Goal: Task Accomplishment & Management: Manage account settings

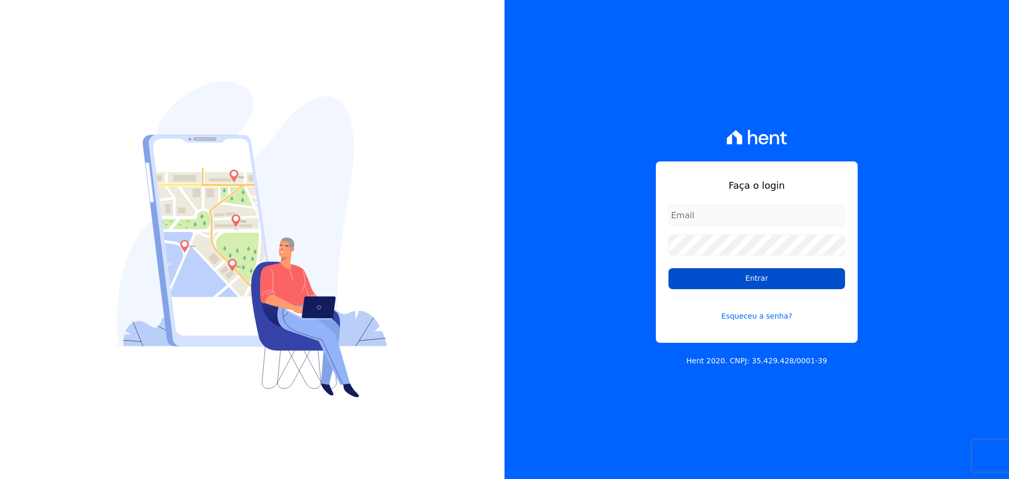
type input "[PERSON_NAME][EMAIL_ADDRESS][PERSON_NAME][DOMAIN_NAME]"
click at [713, 281] on input "Entrar" at bounding box center [757, 278] width 177 height 21
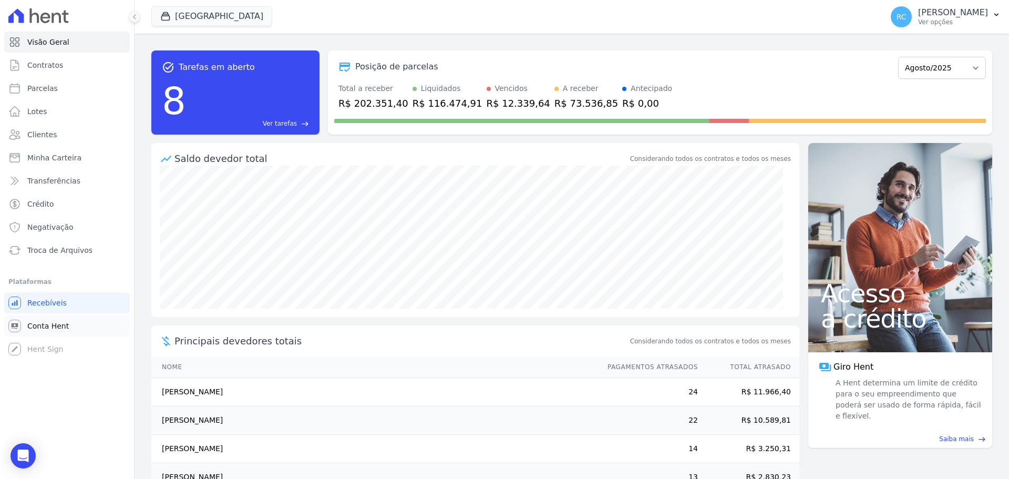
click at [46, 323] on span "Conta Hent" at bounding box center [48, 326] width 42 height 11
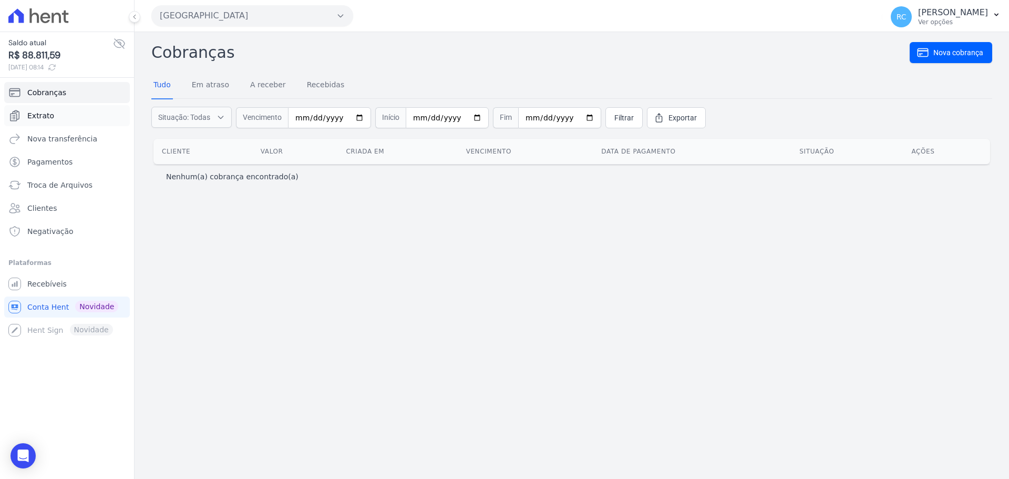
click at [73, 117] on link "Extrato" at bounding box center [67, 115] width 126 height 21
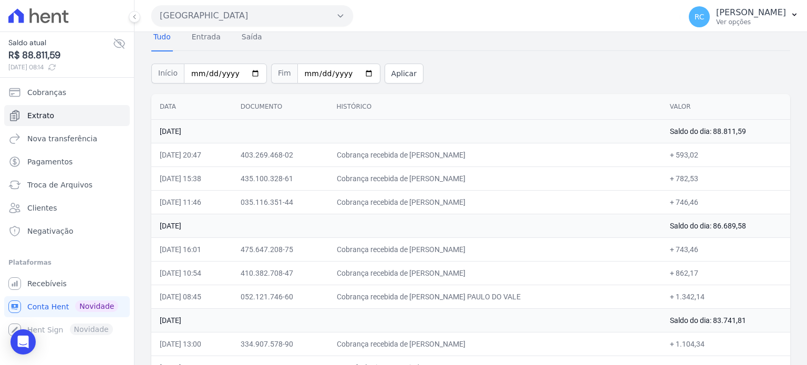
scroll to position [105, 0]
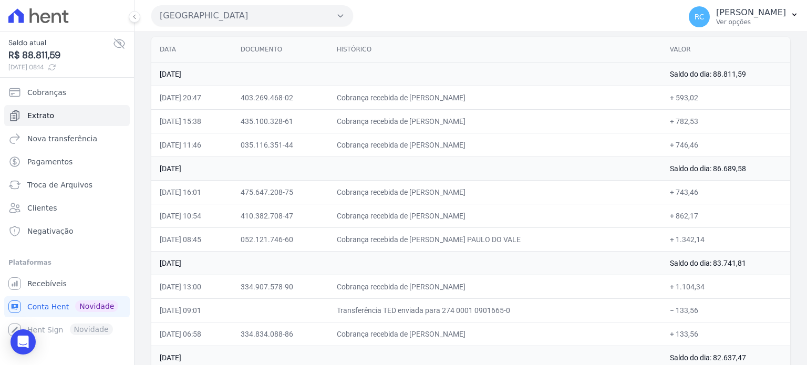
drag, startPoint x: 539, startPoint y: 238, endPoint x: 460, endPoint y: 248, distance: 78.9
click at [460, 248] on td "Cobrança recebida de SERGIO AVERILDO PAULO DO VALE" at bounding box center [495, 240] width 333 height 24
copy td "AVERILDO PAULO DO VA"
drag, startPoint x: 514, startPoint y: 213, endPoint x: 433, endPoint y: 225, distance: 81.8
click at [433, 225] on td "Cobrança recebida de ROGERIO SANTOS DA CRUZ" at bounding box center [495, 216] width 333 height 24
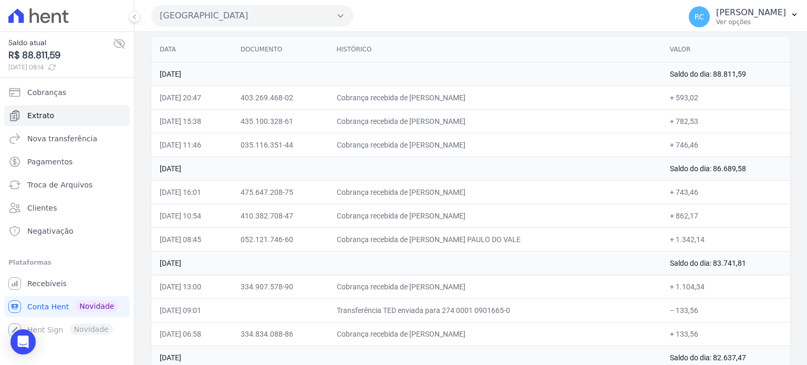
copy td "ROGERIO SANTOS DA CR"
drag, startPoint x: 490, startPoint y: 191, endPoint x: 434, endPoint y: 195, distance: 56.9
click at [434, 195] on td "Cobrança recebida de FELIPE BUENO VIEIRA" at bounding box center [495, 192] width 333 height 24
copy td "FELIPE BUENO VI"
drag, startPoint x: 539, startPoint y: 140, endPoint x: 435, endPoint y: 148, distance: 104.9
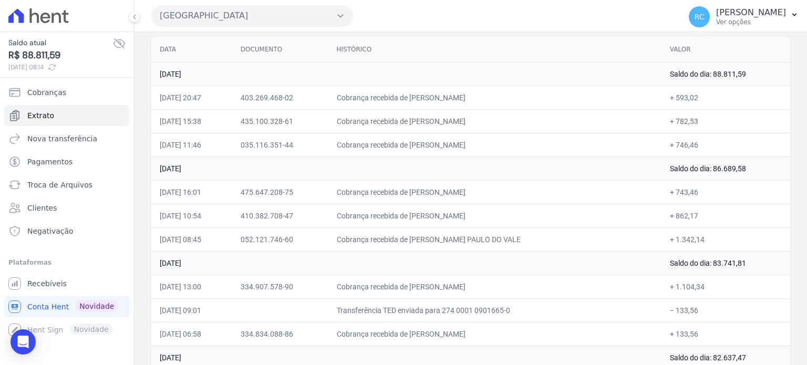
click at [435, 148] on td "Cobrança recebida de MARIA EDUARDA FERNANDES GADELH" at bounding box center [495, 145] width 333 height 24
copy td "MARIA EDUARDA FERNANDES G"
click at [282, 18] on button "Parque Dos Passaros" at bounding box center [252, 15] width 202 height 21
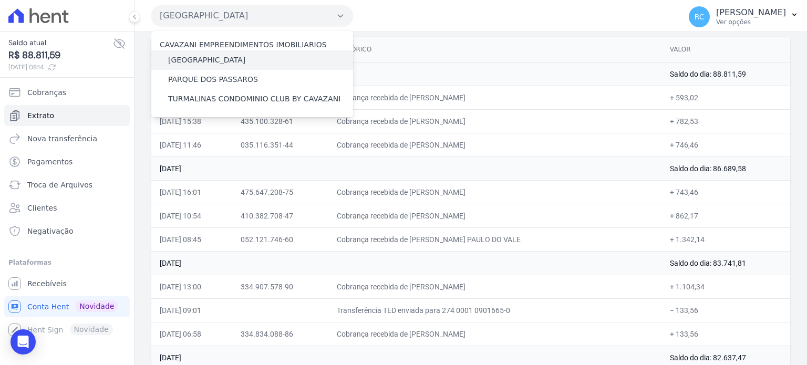
click at [213, 59] on label "PARQUE DAS FLORES" at bounding box center [206, 60] width 77 height 11
click at [0, 0] on input "PARQUE DAS FLORES" at bounding box center [0, 0] width 0 height 0
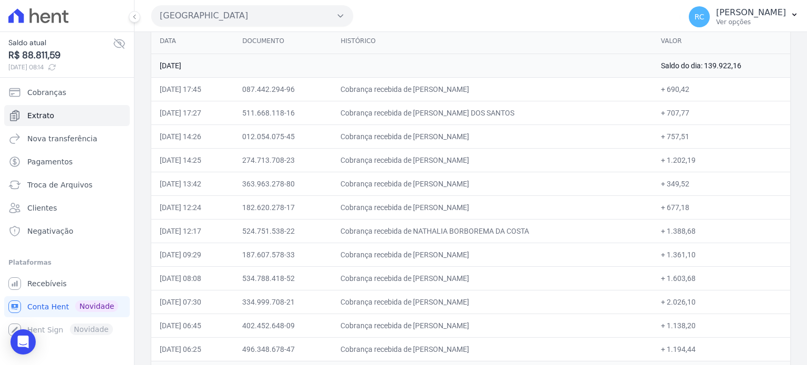
scroll to position [0, 0]
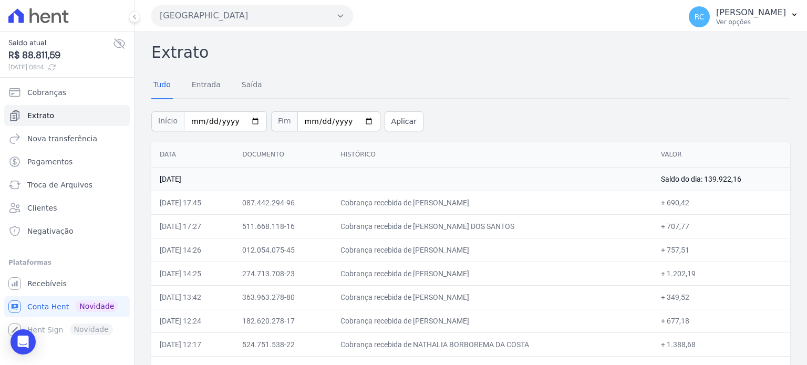
click at [290, 13] on button "Parque Das Flores" at bounding box center [252, 15] width 202 height 21
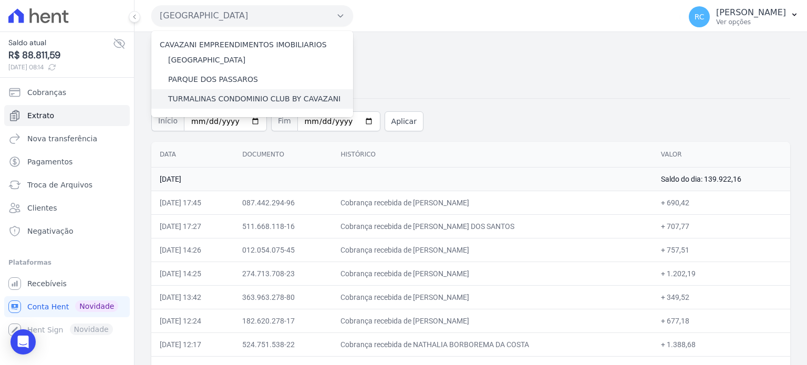
click at [241, 100] on label "TURMALINAS CONDOMINIO CLUB BY CAVAZANI" at bounding box center [254, 99] width 172 height 11
click at [0, 0] on input "TURMALINAS CONDOMINIO CLUB BY CAVAZANI" at bounding box center [0, 0] width 0 height 0
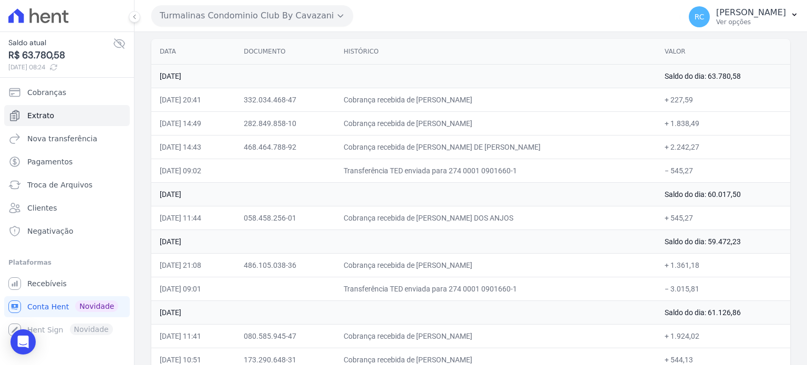
scroll to position [105, 0]
drag, startPoint x: 699, startPoint y: 170, endPoint x: 669, endPoint y: 174, distance: 30.3
click at [669, 174] on td "− 545,27" at bounding box center [723, 169] width 134 height 24
copy td "545,27"
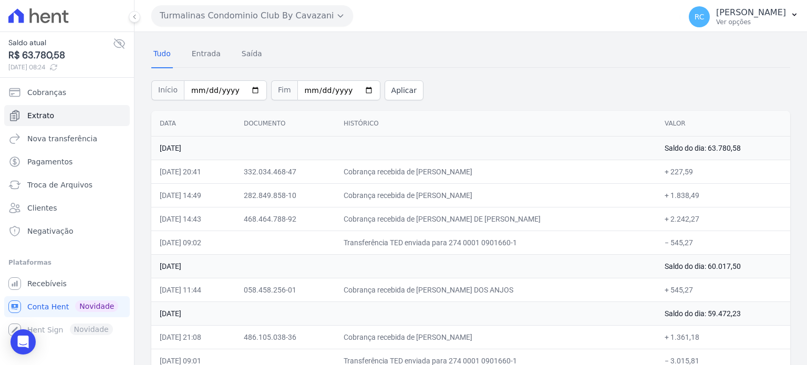
scroll to position [0, 0]
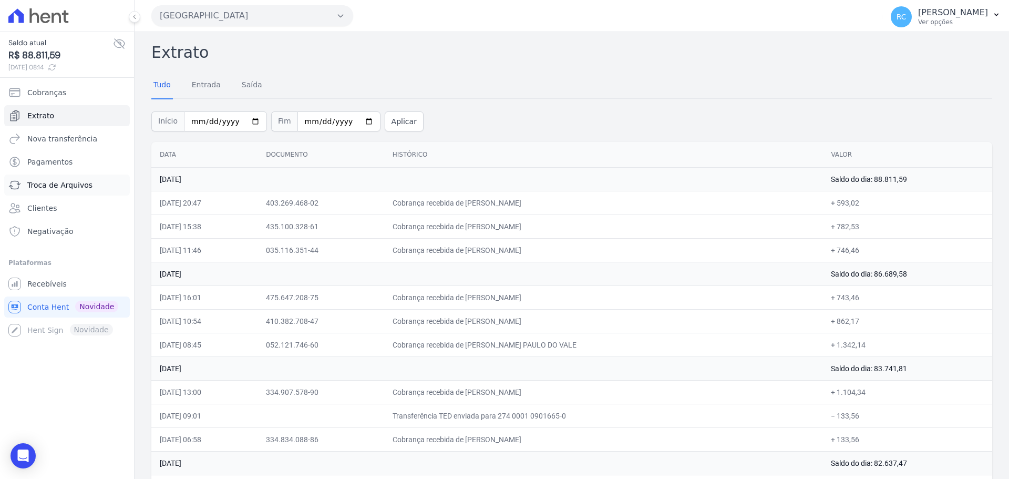
click at [86, 182] on span "Troca de Arquivos" at bounding box center [59, 185] width 65 height 11
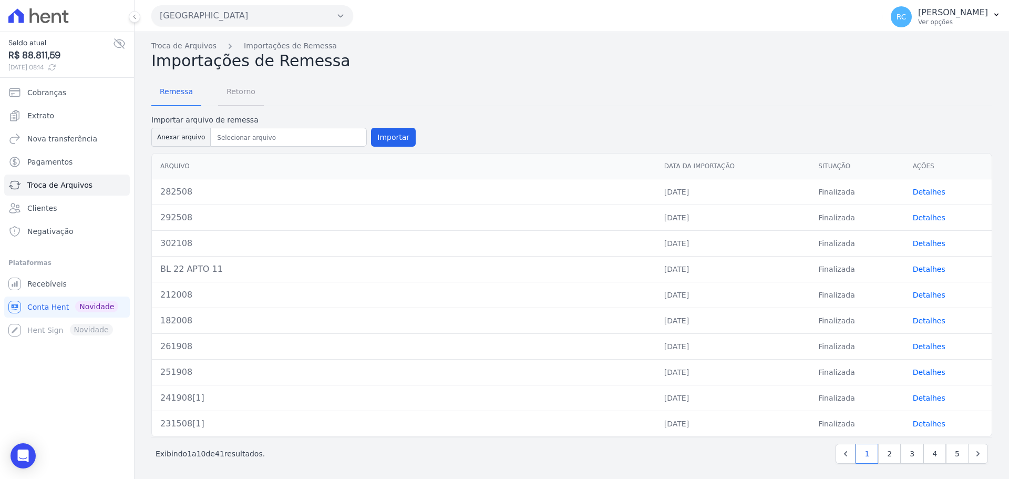
click at [241, 95] on span "Retorno" at bounding box center [241, 91] width 42 height 21
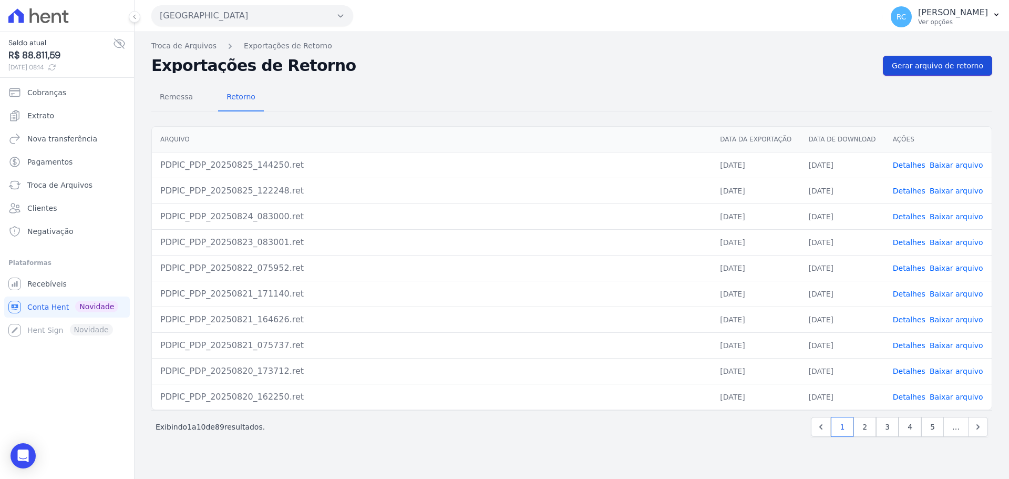
click at [936, 69] on span "Gerar arquivo de retorno" at bounding box center [937, 65] width 91 height 11
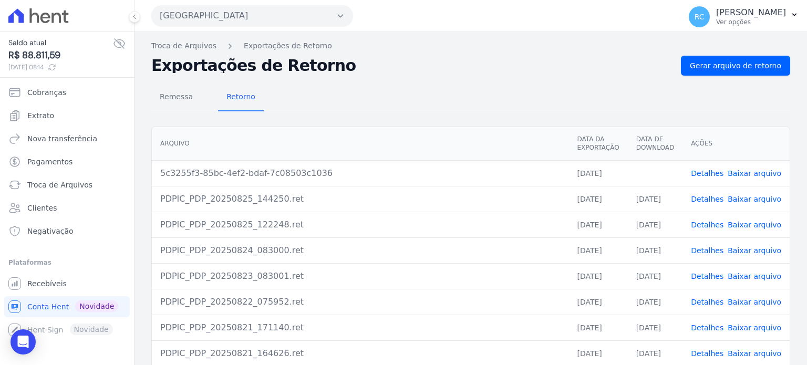
click at [746, 171] on link "Baixar arquivo" at bounding box center [755, 173] width 54 height 8
click at [261, 23] on button "Parque Dos Passaros" at bounding box center [252, 15] width 202 height 21
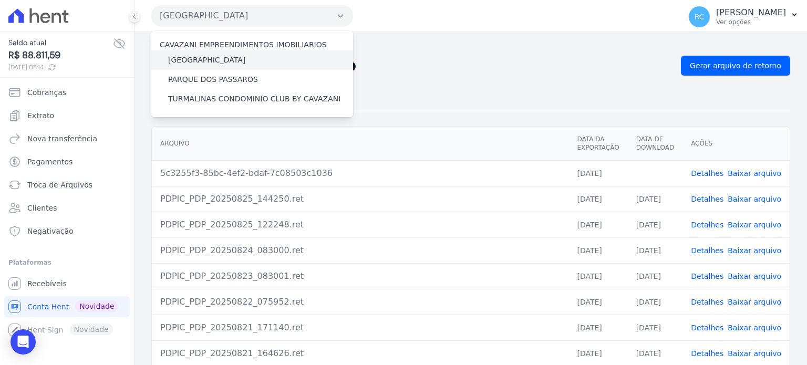
click at [208, 59] on label "PARQUE DAS FLORES" at bounding box center [206, 60] width 77 height 11
click at [0, 0] on input "PARQUE DAS FLORES" at bounding box center [0, 0] width 0 height 0
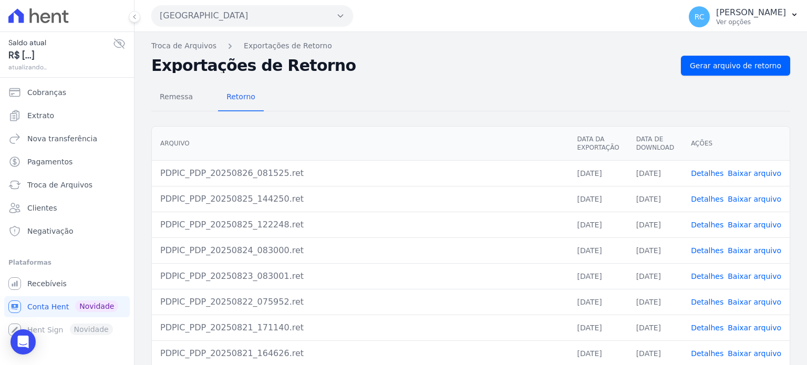
click at [264, 18] on button "Parque Dos Passaros" at bounding box center [252, 15] width 202 height 21
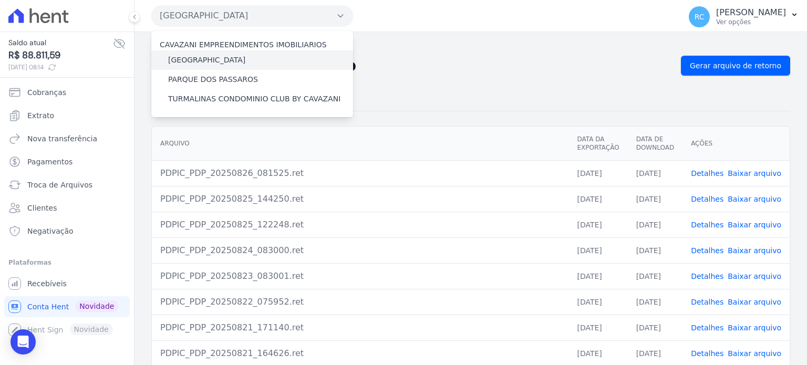
click at [221, 56] on label "PARQUE DAS FLORES" at bounding box center [206, 60] width 77 height 11
click at [0, 0] on input "PARQUE DAS FLORES" at bounding box center [0, 0] width 0 height 0
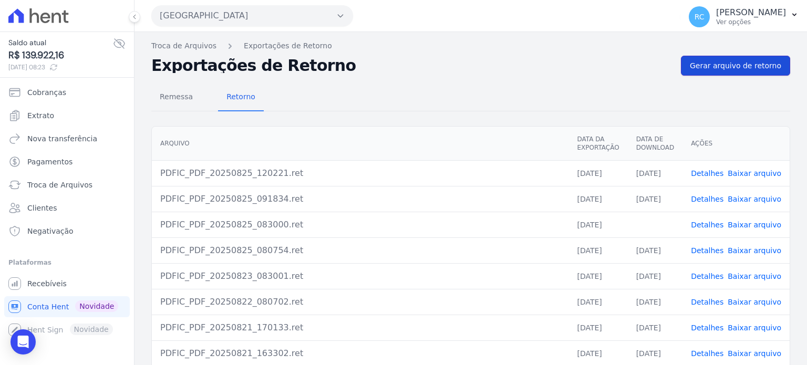
click at [739, 65] on span "Gerar arquivo de retorno" at bounding box center [735, 65] width 91 height 11
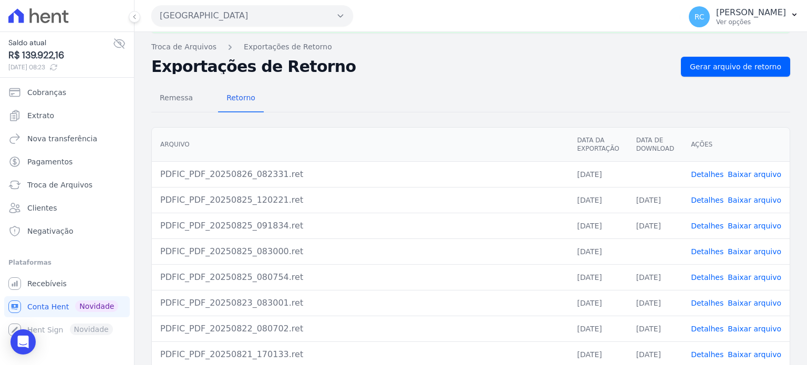
scroll to position [105, 0]
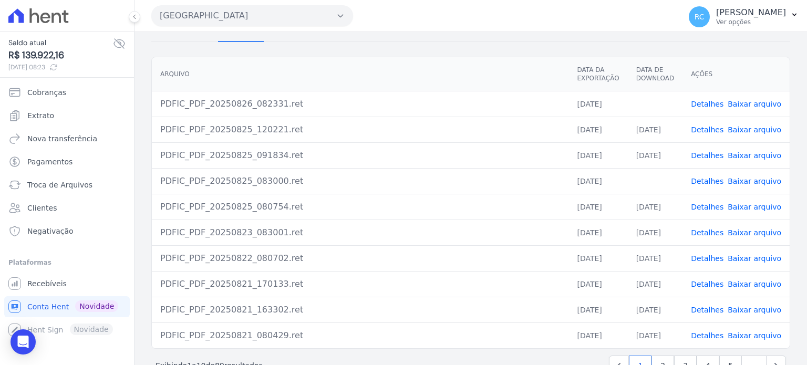
click at [748, 178] on link "Baixar arquivo" at bounding box center [755, 181] width 54 height 8
click at [743, 105] on link "Baixar arquivo" at bounding box center [755, 104] width 54 height 8
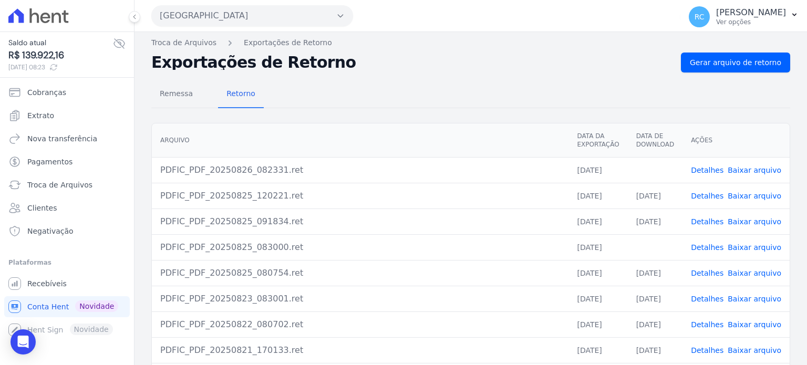
scroll to position [0, 0]
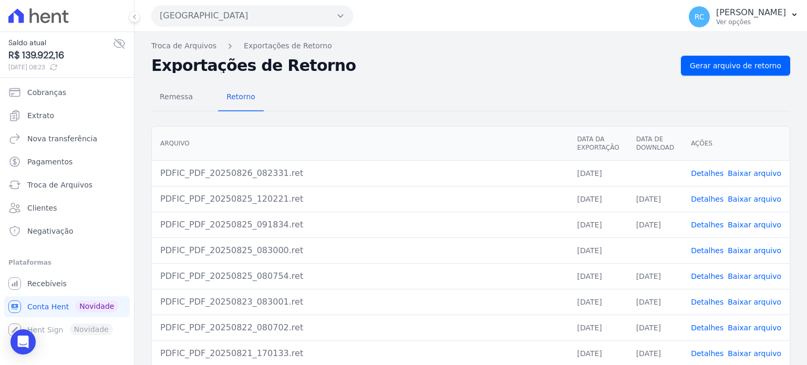
click at [309, 16] on button "Parque Das Flores" at bounding box center [252, 15] width 202 height 21
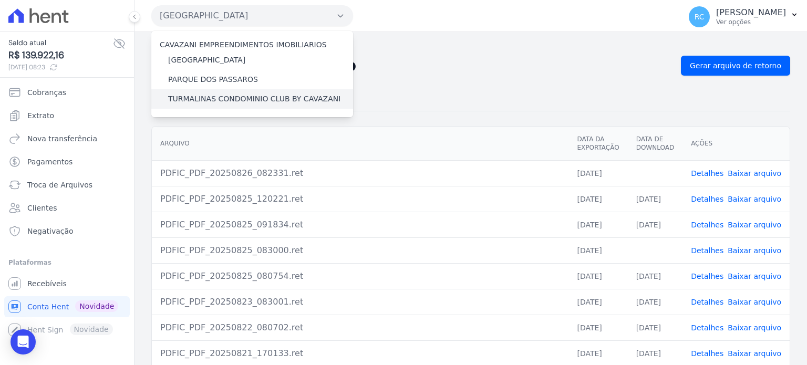
click at [215, 101] on label "TURMALINAS CONDOMINIO CLUB BY CAVAZANI" at bounding box center [254, 99] width 172 height 11
click at [0, 0] on input "TURMALINAS CONDOMINIO CLUB BY CAVAZANI" at bounding box center [0, 0] width 0 height 0
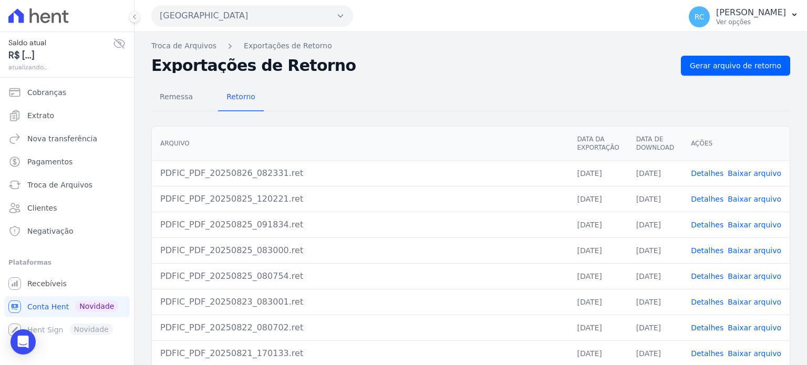
click at [294, 15] on button "Parque Das Flores" at bounding box center [252, 15] width 202 height 21
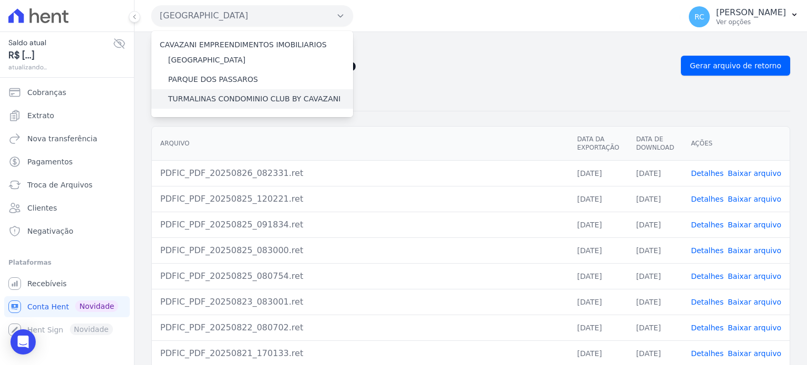
click at [217, 101] on label "TURMALINAS CONDOMINIO CLUB BY CAVAZANI" at bounding box center [254, 99] width 172 height 11
click at [0, 0] on input "TURMALINAS CONDOMINIO CLUB BY CAVAZANI" at bounding box center [0, 0] width 0 height 0
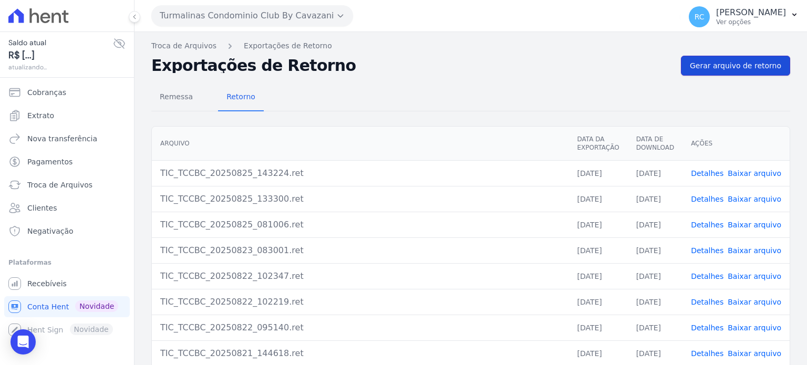
click at [744, 66] on span "Gerar arquivo de retorno" at bounding box center [735, 65] width 91 height 11
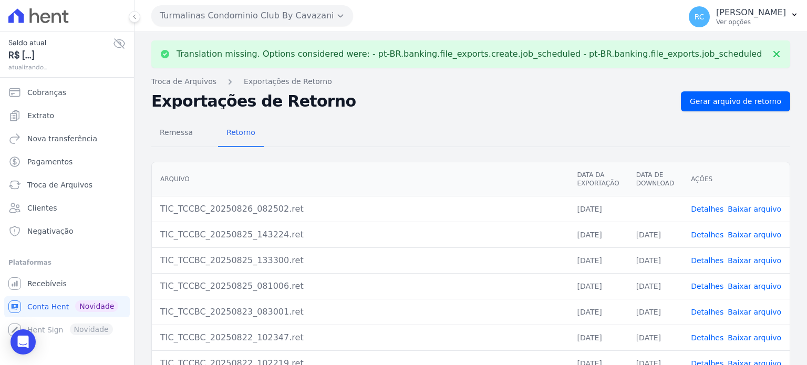
click at [742, 210] on link "Baixar arquivo" at bounding box center [755, 209] width 54 height 8
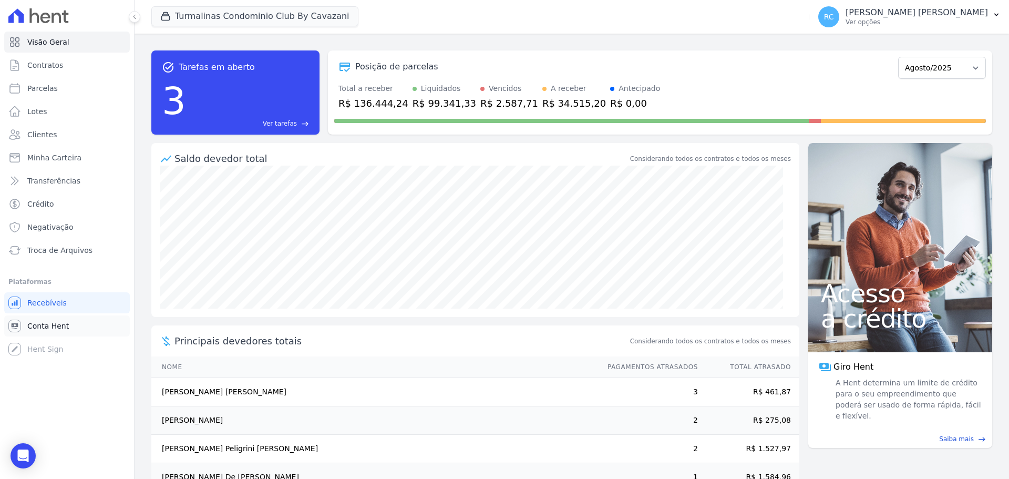
click at [50, 324] on span "Conta Hent" at bounding box center [48, 326] width 42 height 11
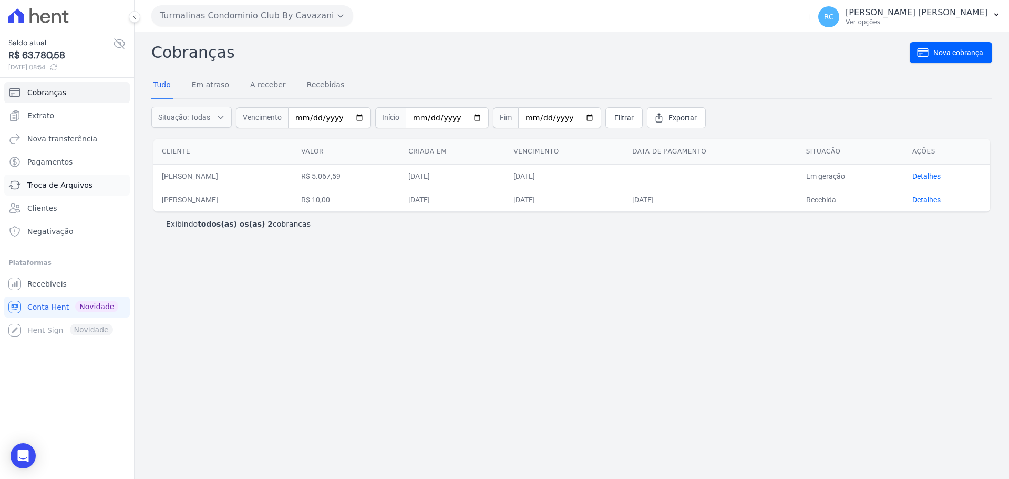
click at [81, 188] on span "Troca de Arquivos" at bounding box center [59, 185] width 65 height 11
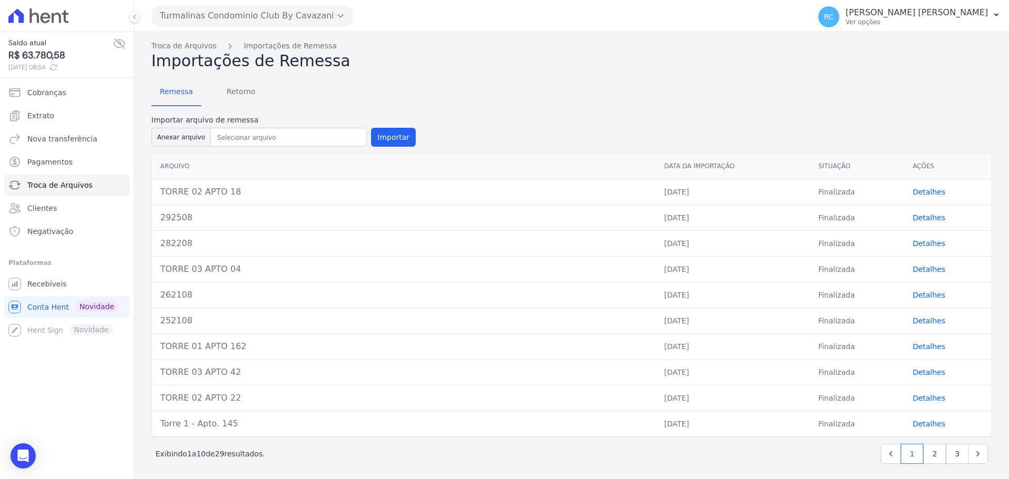
click at [189, 127] on div "Importar arquivo de remessa Anexar arquivo Importar" at bounding box center [283, 132] width 264 height 34
click at [177, 140] on button "Anexar arquivo" at bounding box center [180, 137] width 59 height 19
type input "312608"
click at [454, 73] on div "Remessa Retorno Importar arquivo de remessa Anexar arquivo Importar Arquivo Dat…" at bounding box center [571, 272] width 841 height 404
click at [392, 133] on button "Importar" at bounding box center [393, 137] width 45 height 19
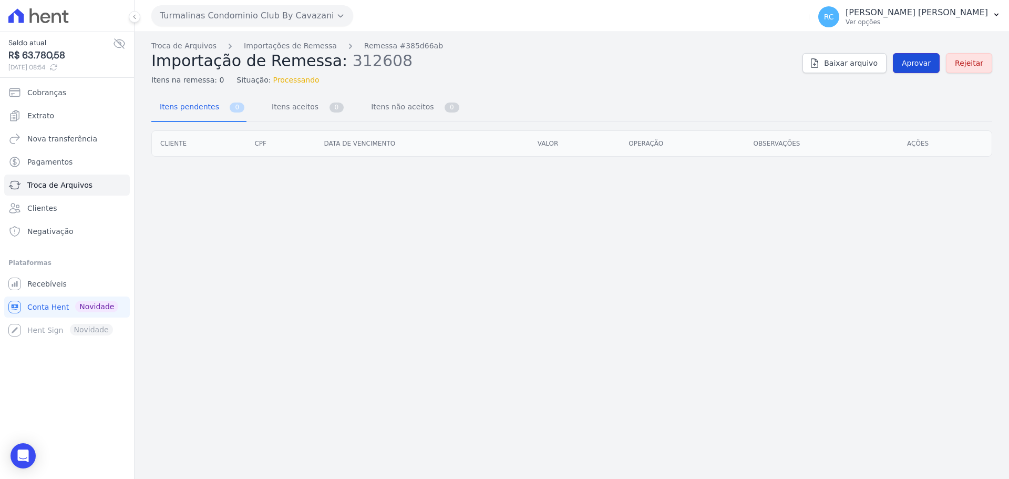
click at [915, 59] on span "Aprovar" at bounding box center [916, 63] width 29 height 11
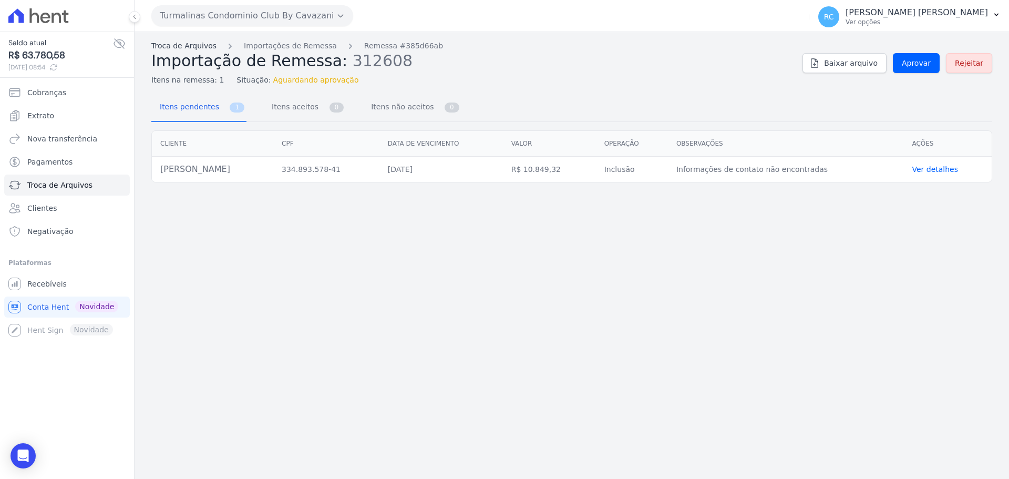
click at [195, 46] on link "Troca de Arquivos" at bounding box center [183, 45] width 65 height 11
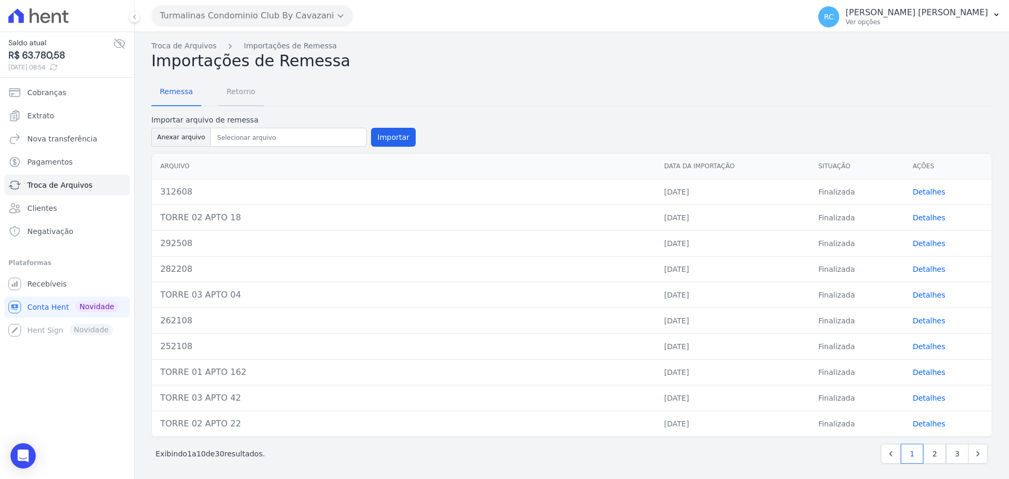
click at [241, 94] on span "Retorno" at bounding box center [241, 91] width 42 height 21
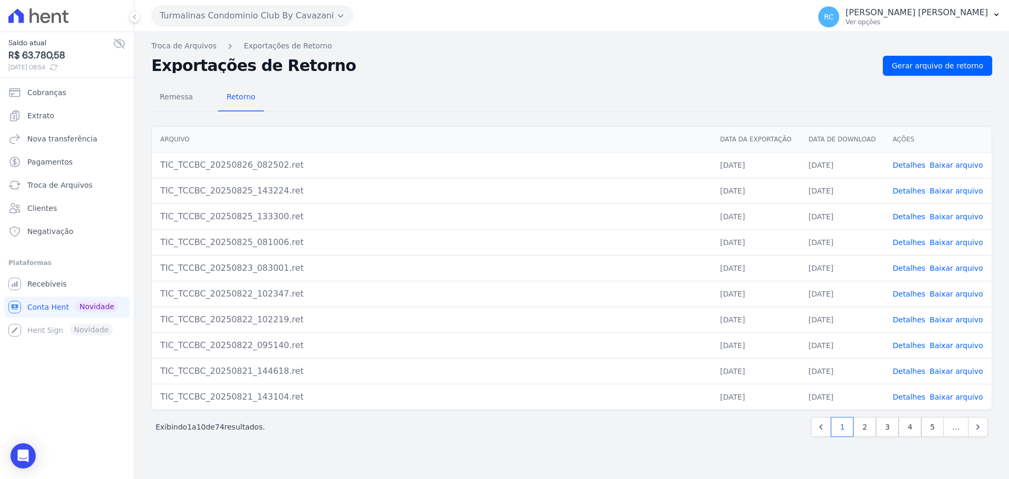
click at [956, 76] on div "Remessa Retorno Arquivo Data da Exportação Data de Download Ações TIC_TCCBC_202…" at bounding box center [571, 262] width 841 height 372
click at [957, 72] on link "Gerar arquivo de retorno" at bounding box center [937, 66] width 109 height 20
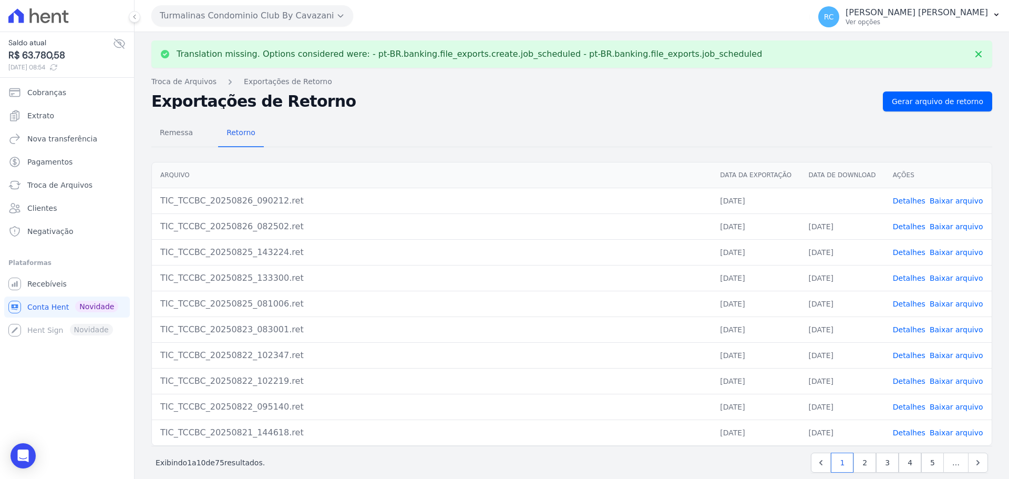
click at [939, 204] on link "Baixar arquivo" at bounding box center [957, 201] width 54 height 8
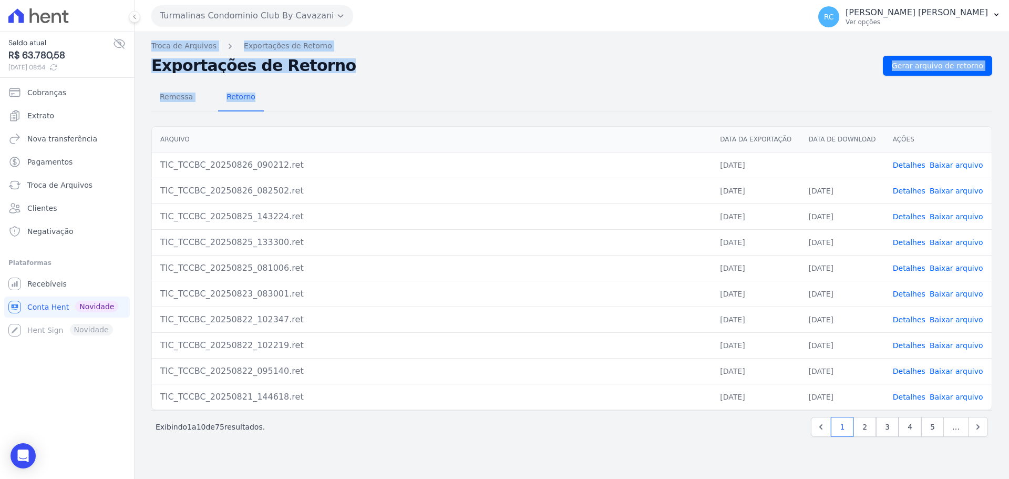
drag, startPoint x: 270, startPoint y: 90, endPoint x: 140, endPoint y: 42, distance: 138.8
click at [140, 42] on div "Translation missing. Options considered were: - pt-BR.banking.file_exports.crea…" at bounding box center [572, 255] width 875 height 447
click at [145, 38] on div "Translation missing. Options considered were: - pt-BR.banking.file_exports.crea…" at bounding box center [572, 255] width 875 height 447
click at [141, 41] on div "Translation missing. Options considered were: - pt-BR.banking.file_exports.crea…" at bounding box center [572, 255] width 875 height 447
drag, startPoint x: 138, startPoint y: 45, endPoint x: 333, endPoint y: 101, distance: 203.6
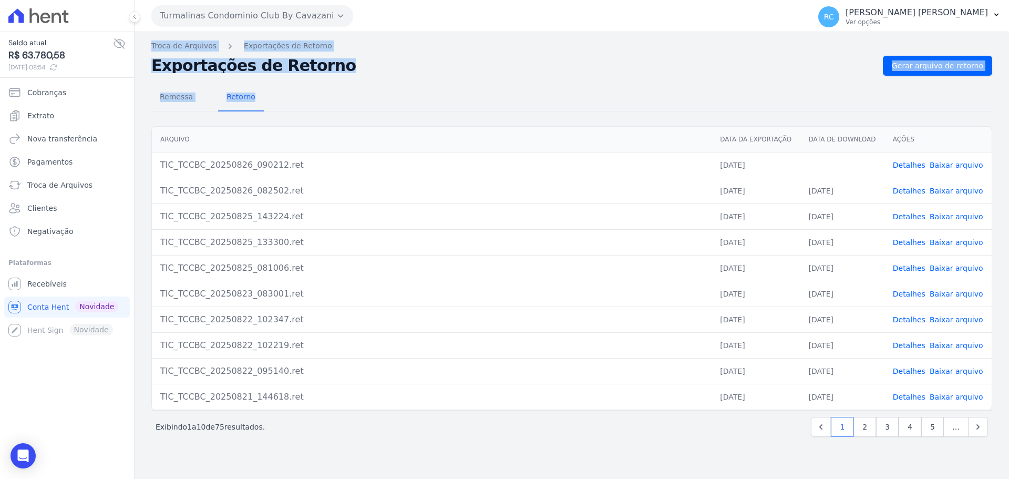
click at [333, 101] on div "Translation missing. Options considered were: - pt-BR.banking.file_exports.crea…" at bounding box center [572, 255] width 875 height 447
click at [332, 108] on div "Remessa Retorno" at bounding box center [571, 97] width 841 height 27
click at [343, 109] on div "Remessa Retorno" at bounding box center [571, 97] width 841 height 27
click at [338, 111] on div "Remessa Retorno" at bounding box center [571, 97] width 841 height 27
drag, startPoint x: 351, startPoint y: 119, endPoint x: 141, endPoint y: 42, distance: 224.0
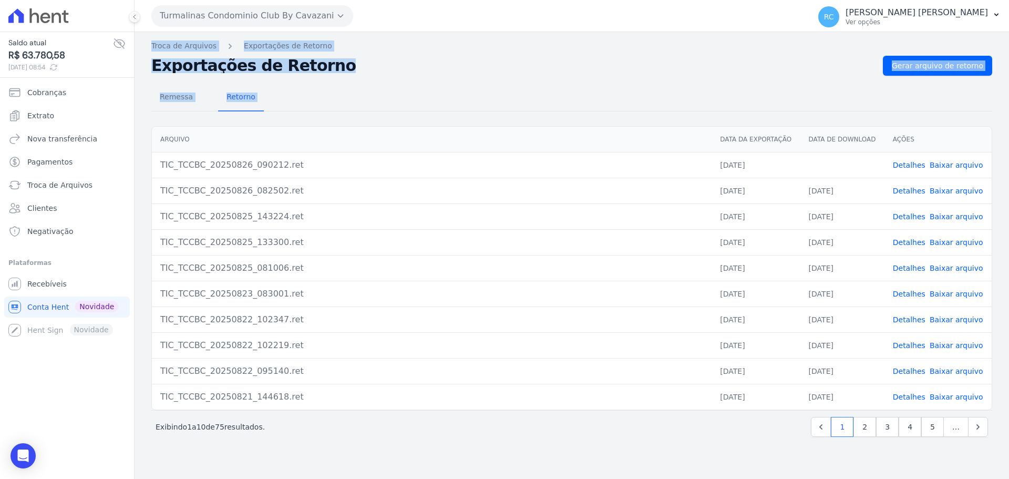
click at [141, 42] on div "Translation missing. Options considered were: - pt-BR.banking.file_exports.crea…" at bounding box center [572, 255] width 875 height 447
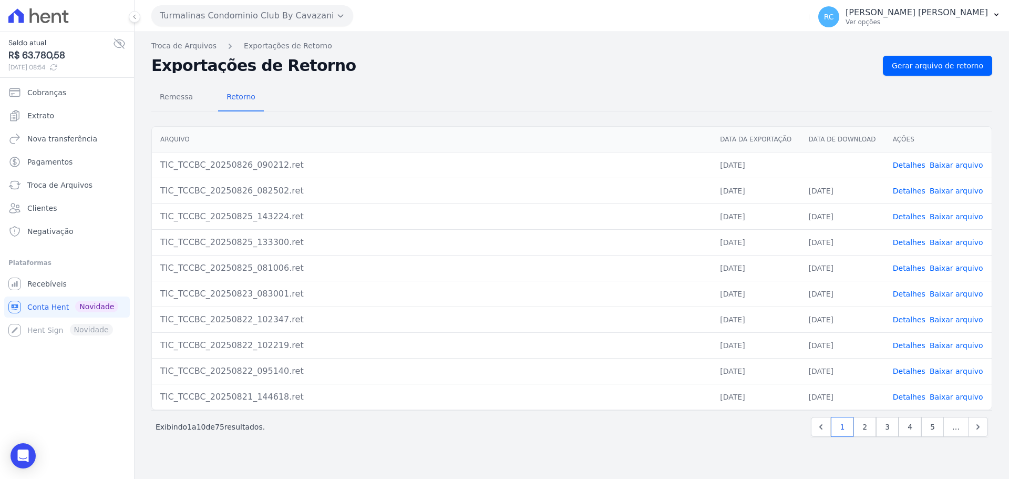
click at [253, 440] on div "Próximo › Exibindo 1 a 10 de 75 resultados. 1 2 3 4 5 …" at bounding box center [571, 426] width 841 height 33
click at [672, 434] on div "Exibindo 1 a 10 de 75 resultados. 1 2 3 4 5 …" at bounding box center [572, 427] width 833 height 20
click at [67, 281] on link "Recebíveis" at bounding box center [67, 283] width 126 height 21
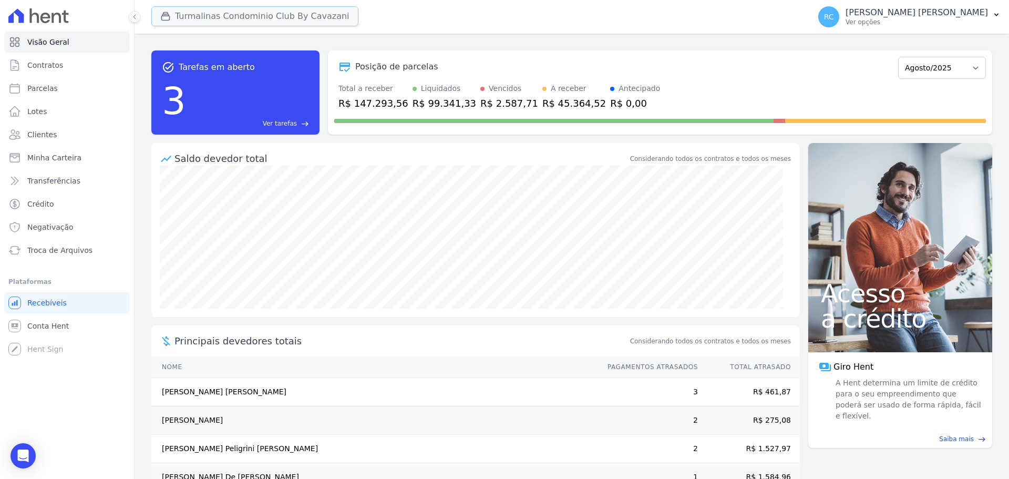
click at [243, 22] on button "Turmalinas Condominio Club By Cavazani" at bounding box center [254, 16] width 207 height 20
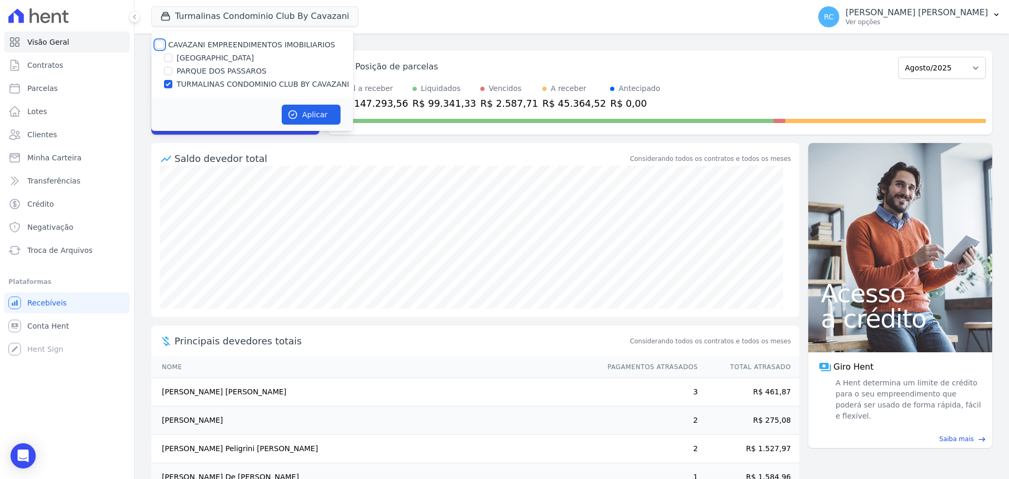
click at [162, 42] on input "CAVAZANI EMPREENDIMENTOS IMOBILIARIOS" at bounding box center [160, 44] width 8 height 8
checkbox input "true"
click at [320, 115] on button "Aplicar" at bounding box center [311, 115] width 59 height 20
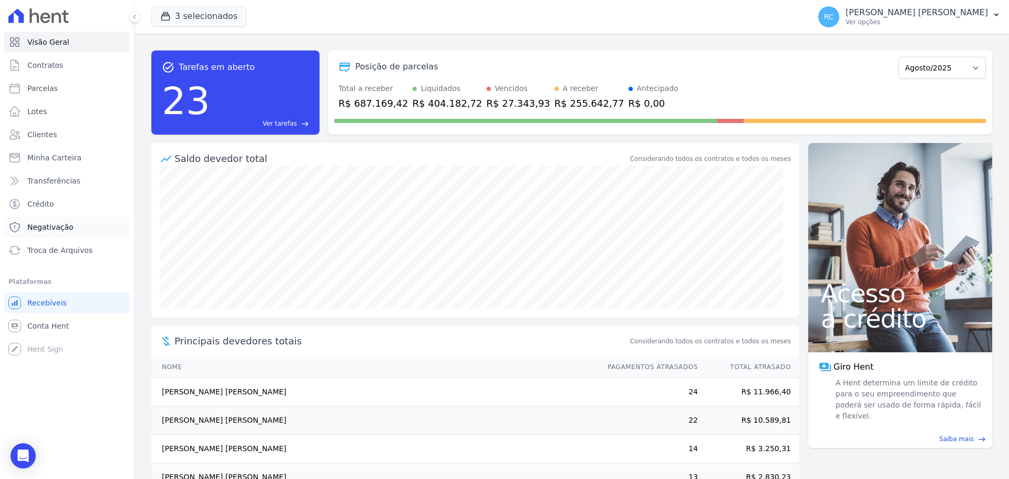
click at [80, 230] on link "Negativação" at bounding box center [67, 227] width 126 height 21
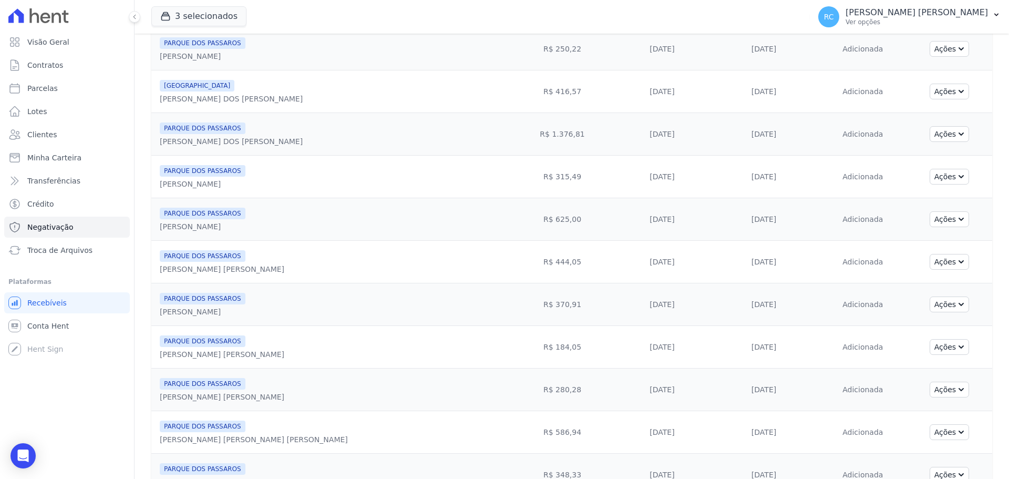
scroll to position [15, 0]
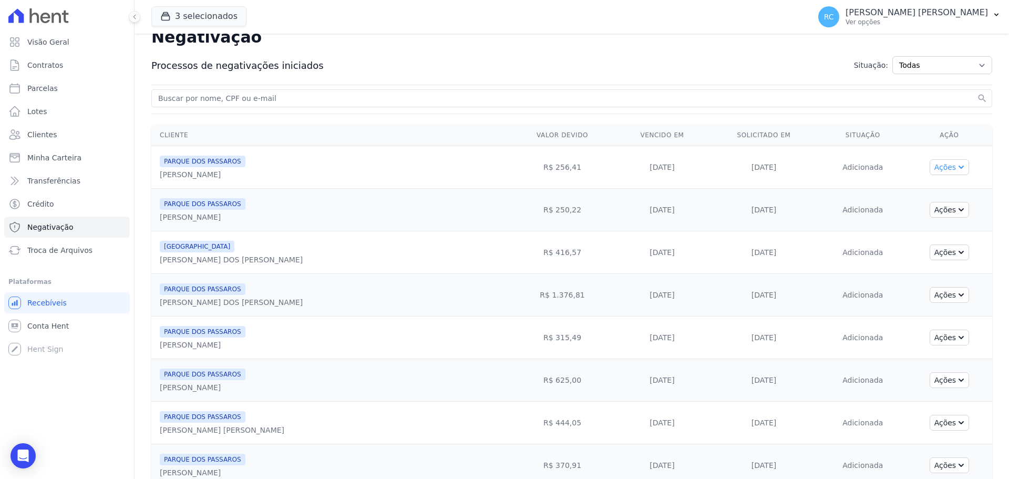
click at [933, 161] on button "Ações" at bounding box center [950, 167] width 40 height 16
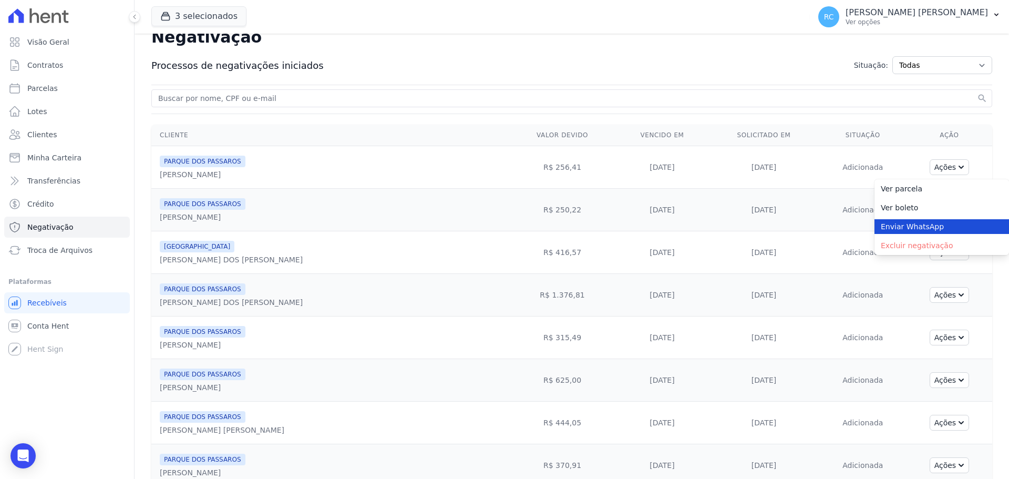
click at [902, 230] on link "Enviar WhatsApp" at bounding box center [942, 226] width 135 height 15
click at [464, 100] on input "search" at bounding box center [565, 98] width 819 height 13
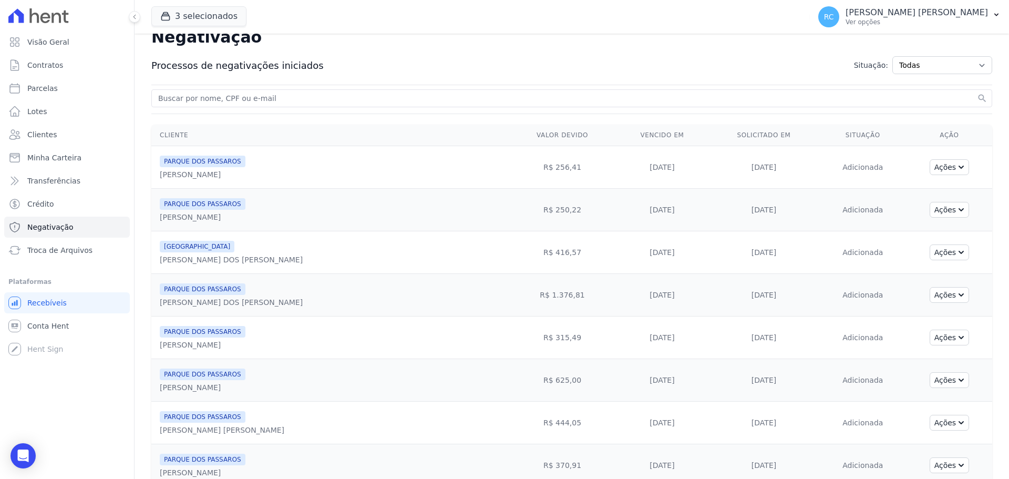
click at [338, 88] on div "Negativação Processos de negativações iniciados Situação: Todas Adição solicita…" at bounding box center [572, 353] width 875 height 671
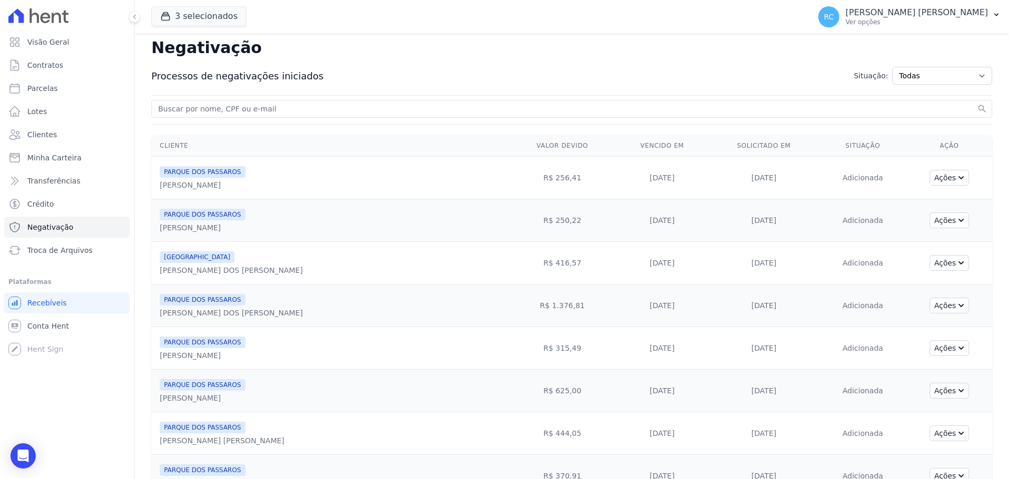
scroll to position [0, 0]
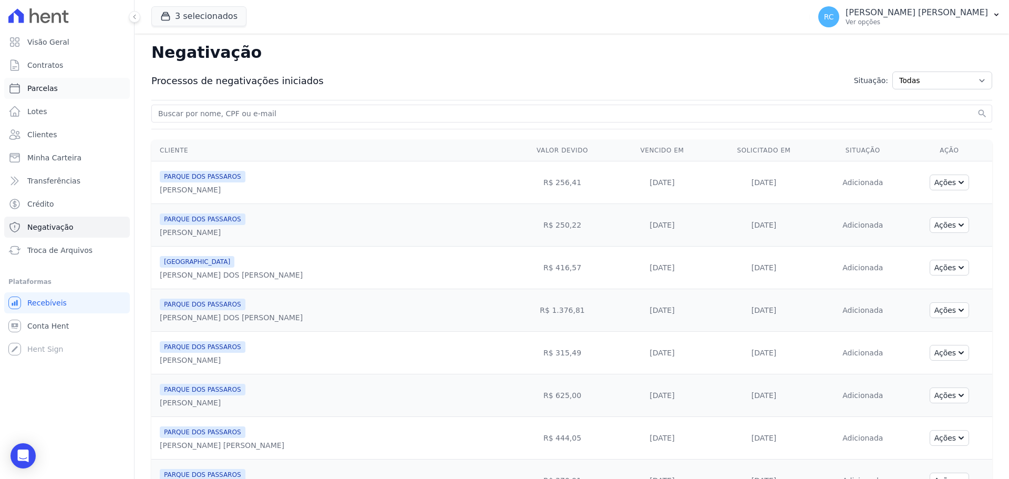
click at [77, 79] on link "Parcelas" at bounding box center [67, 88] width 126 height 21
select select
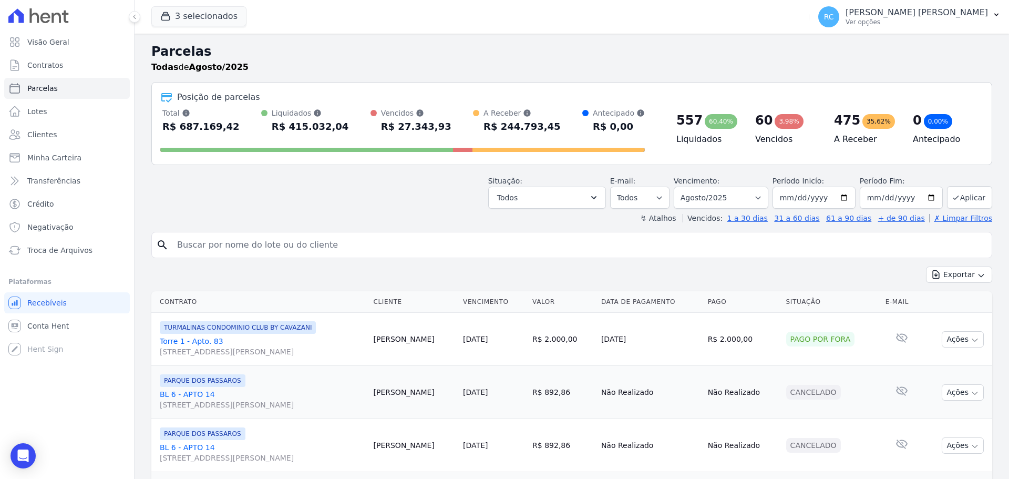
click at [231, 239] on input "search" at bounding box center [579, 244] width 817 height 21
paste input "Jonathan Araújo soares"
type input "Jonathan Araújo soares"
select select
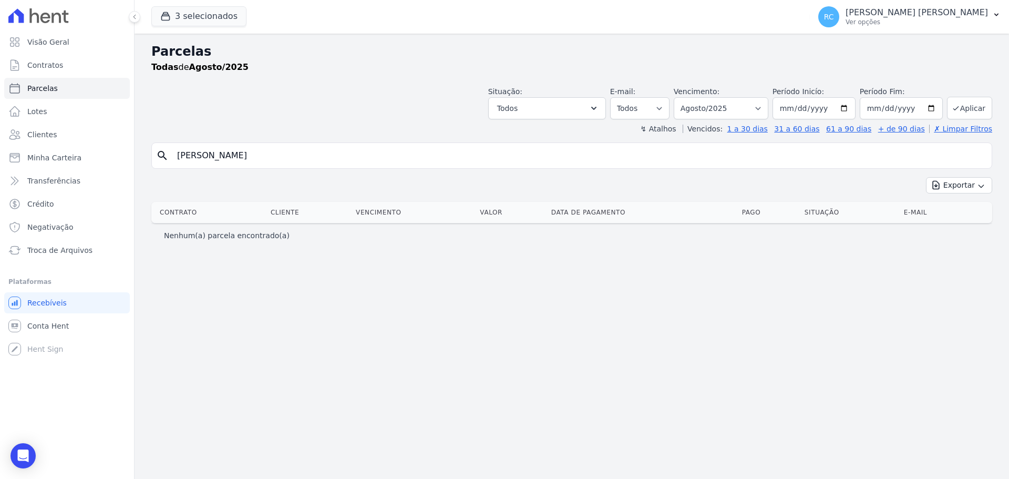
click at [225, 154] on input "Jonathan Araújo soares" at bounding box center [579, 155] width 817 height 21
type input "Jonathan AraUjo soares"
select select
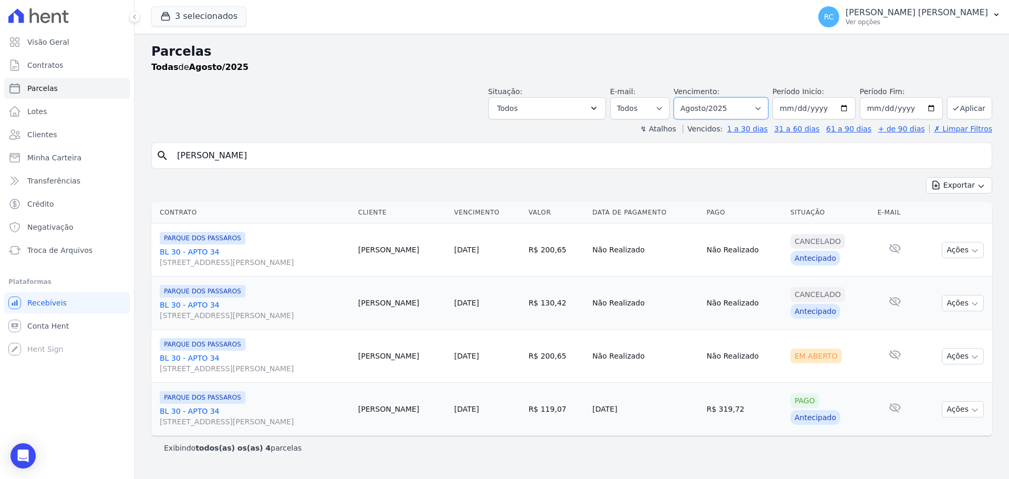
click at [743, 104] on select "[GEOGRAPHIC_DATA] por período ──────── Todos os meses Dezembro/2021 [GEOGRAPHIC…" at bounding box center [721, 108] width 95 height 22
select select "all"
click at [689, 97] on select "[GEOGRAPHIC_DATA] por período ──────── Todos os meses Dezembro/2021 [GEOGRAPHIC…" at bounding box center [721, 108] width 95 height 22
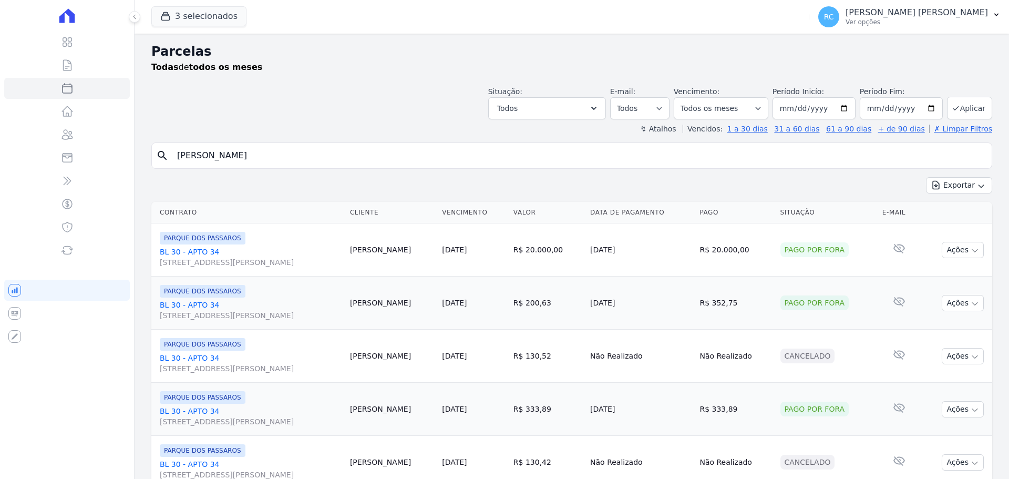
select select
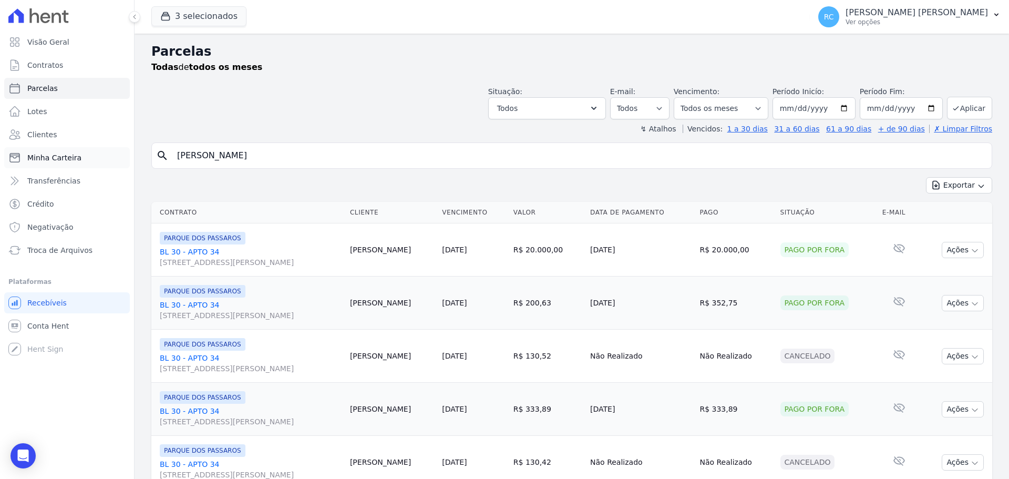
drag, startPoint x: 303, startPoint y: 155, endPoint x: 71, endPoint y: 165, distance: 232.0
click at [63, 170] on div "Visão Geral Contratos [GEOGRAPHIC_DATA] Lotes Clientes Minha Carteira Transferê…" at bounding box center [504, 239] width 1009 height 479
click at [54, 324] on span "Conta Hent" at bounding box center [48, 326] width 42 height 11
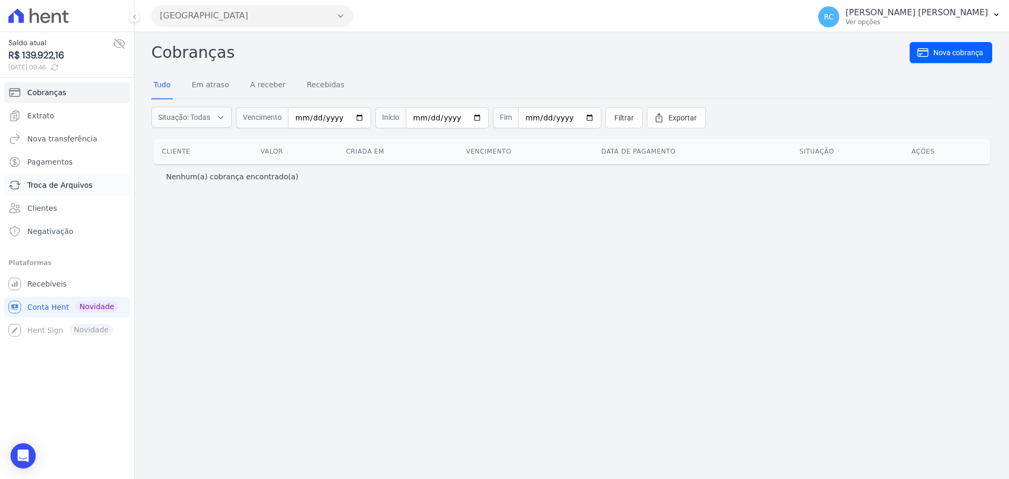
click at [73, 178] on link "Troca de Arquivos" at bounding box center [67, 184] width 126 height 21
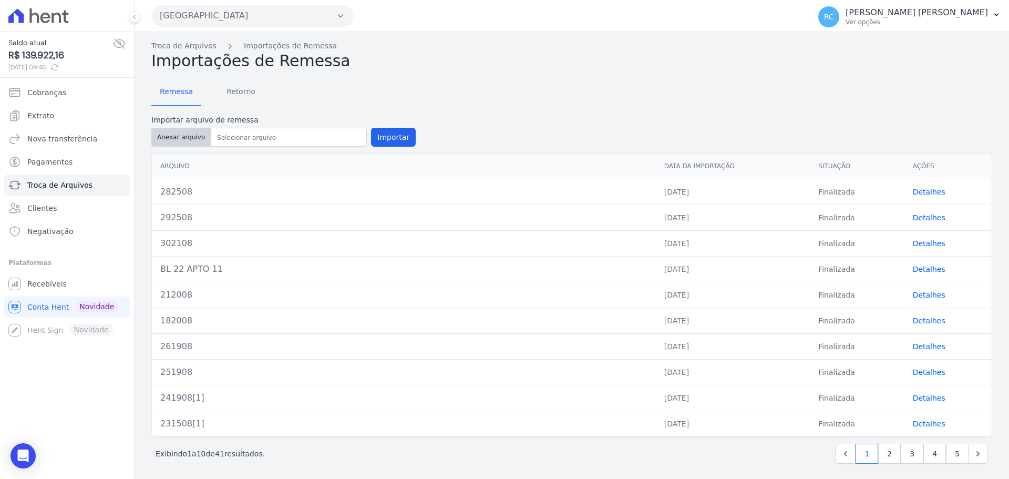
click at [181, 139] on button "Anexar arquivo" at bounding box center [180, 137] width 59 height 19
type input "292608"
click at [395, 132] on button "Importar" at bounding box center [393, 137] width 45 height 19
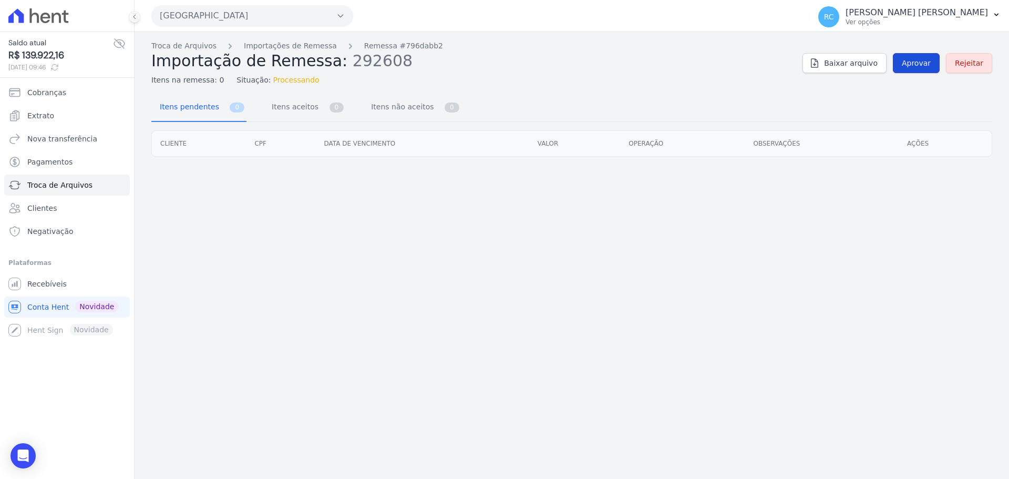
click at [913, 64] on span "Aprovar" at bounding box center [916, 63] width 29 height 11
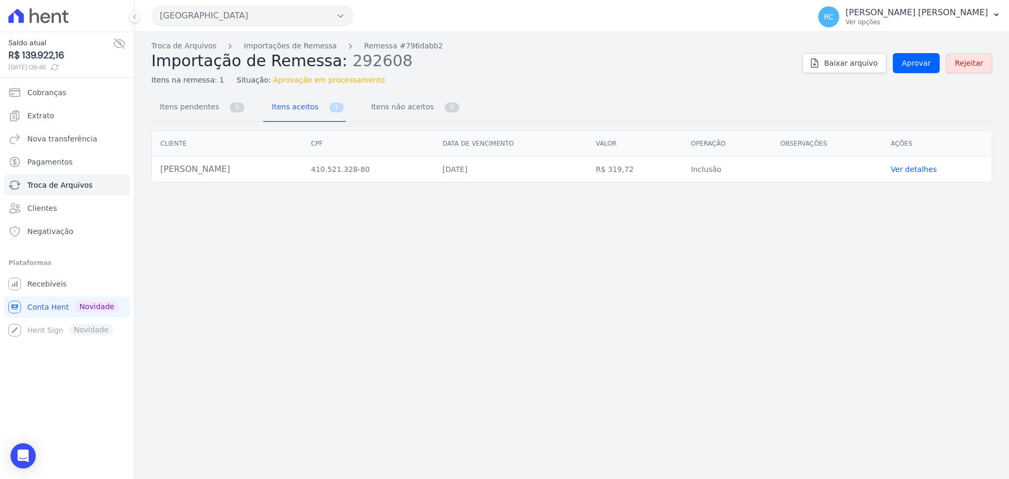
drag, startPoint x: 227, startPoint y: 172, endPoint x: 159, endPoint y: 172, distance: 67.8
click at [159, 172] on td "Jonathan Araujo Soares" at bounding box center [227, 170] width 151 height 26
click at [927, 67] on span "Aprovar" at bounding box center [916, 63] width 29 height 11
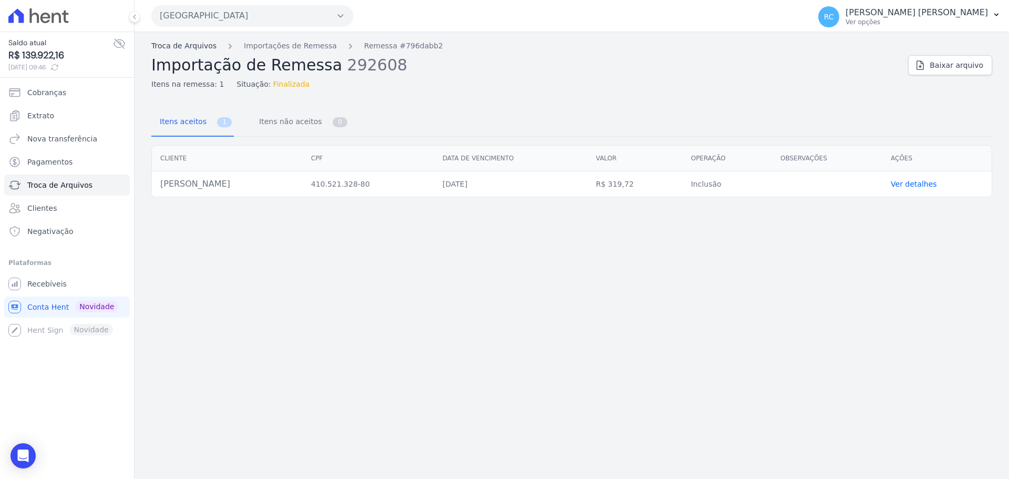
click at [189, 45] on link "Troca de Arquivos" at bounding box center [183, 45] width 65 height 11
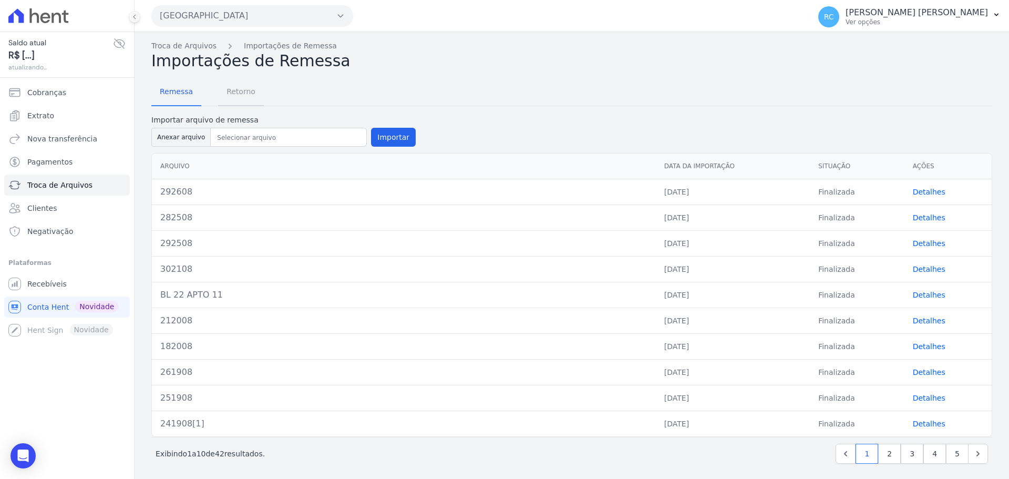
click at [227, 94] on span "Retorno" at bounding box center [241, 91] width 42 height 21
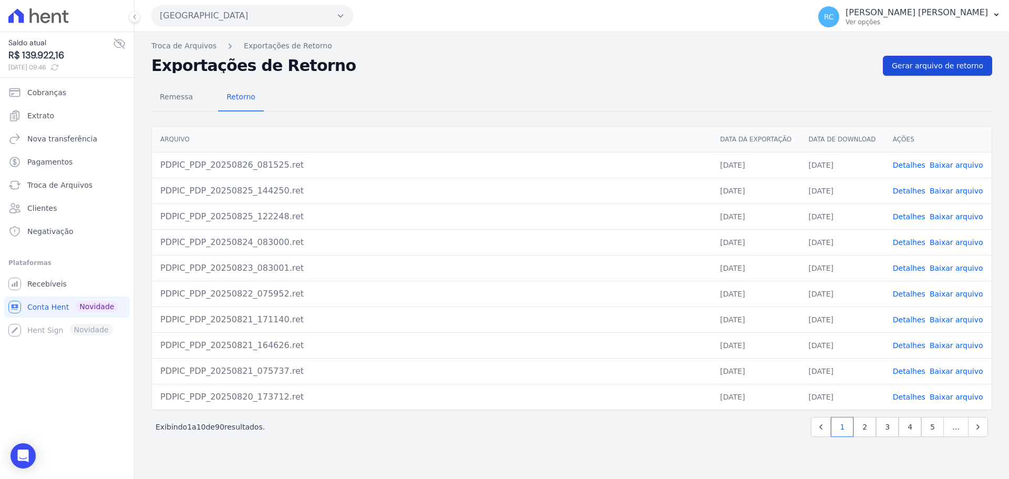
click at [947, 73] on link "Gerar arquivo de retorno" at bounding box center [937, 66] width 109 height 20
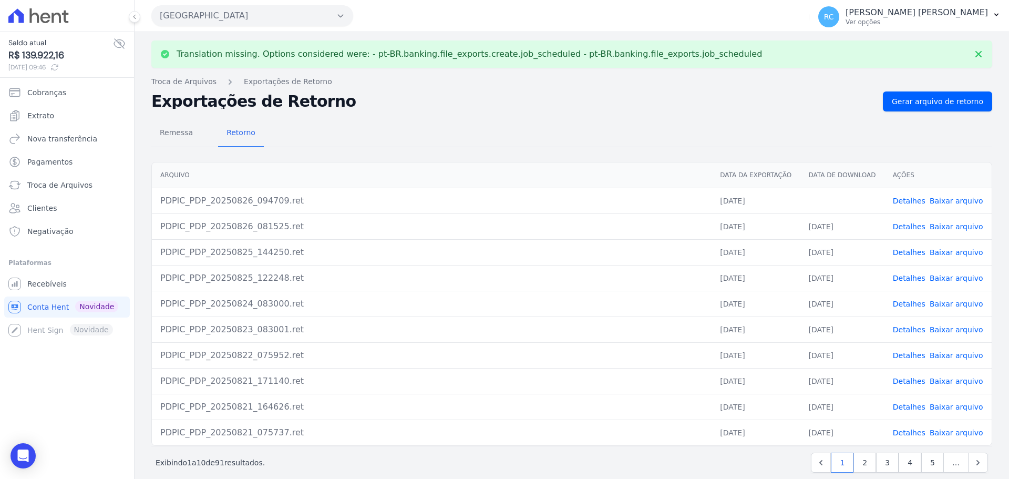
click at [957, 202] on link "Baixar arquivo" at bounding box center [957, 201] width 54 height 8
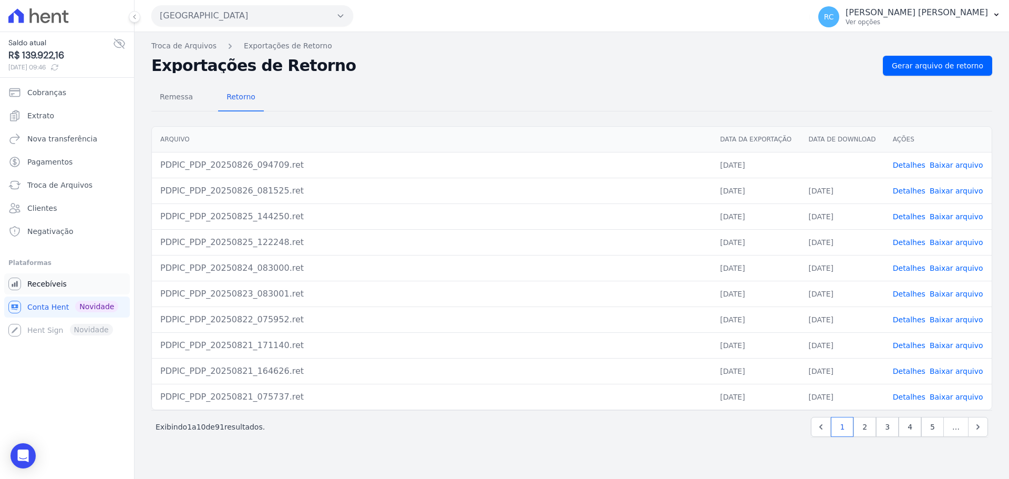
click at [87, 286] on link "Recebíveis" at bounding box center [67, 283] width 126 height 21
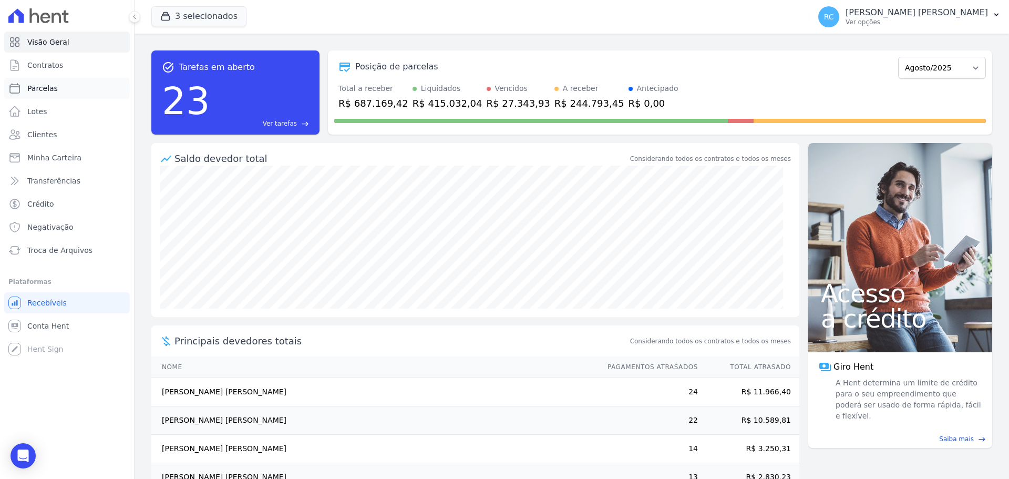
click at [58, 90] on link "Parcelas" at bounding box center [67, 88] width 126 height 21
select select
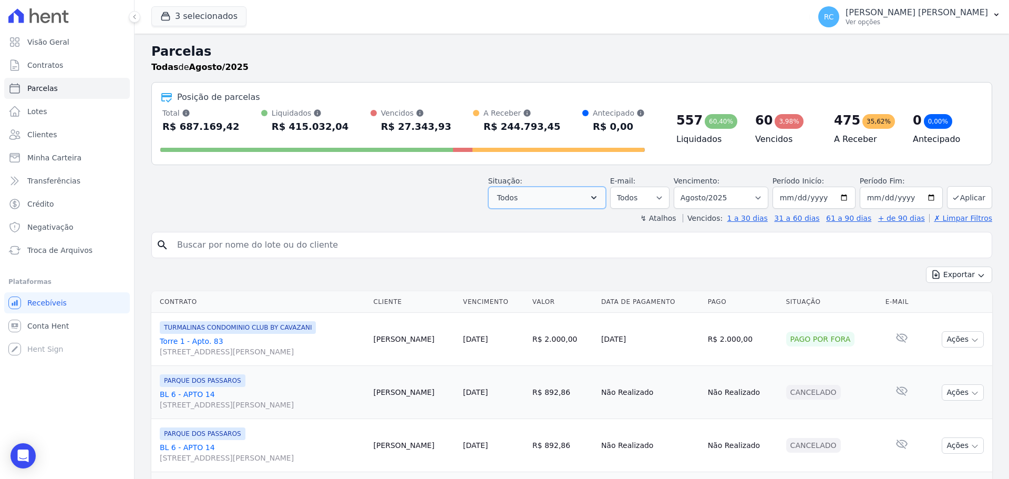
click at [594, 192] on button "Todos" at bounding box center [547, 198] width 118 height 22
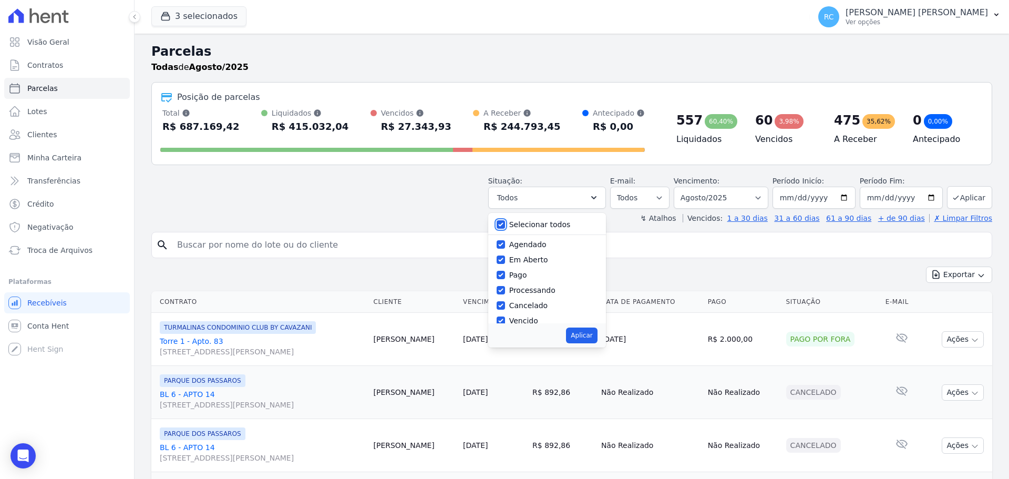
click at [505, 222] on input "Selecionar todos" at bounding box center [501, 224] width 8 height 8
checkbox input "false"
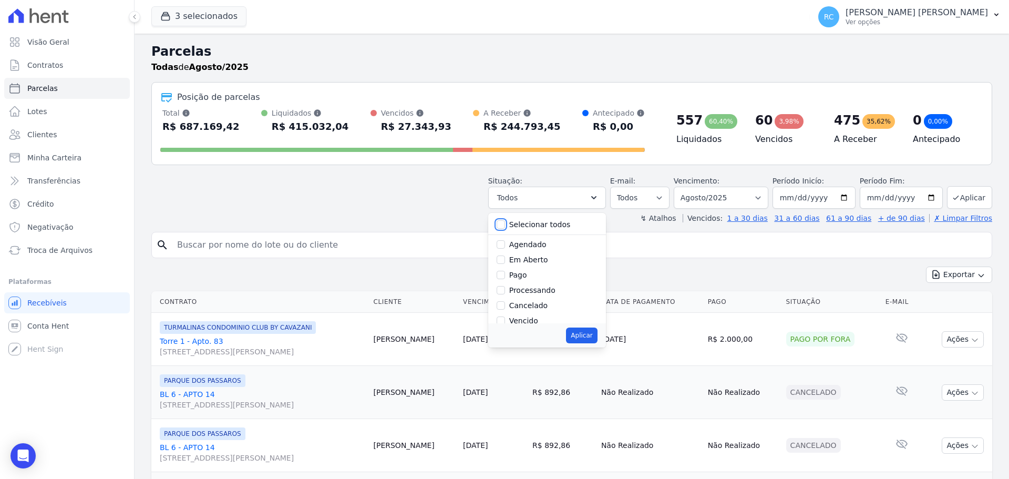
checkbox input "false"
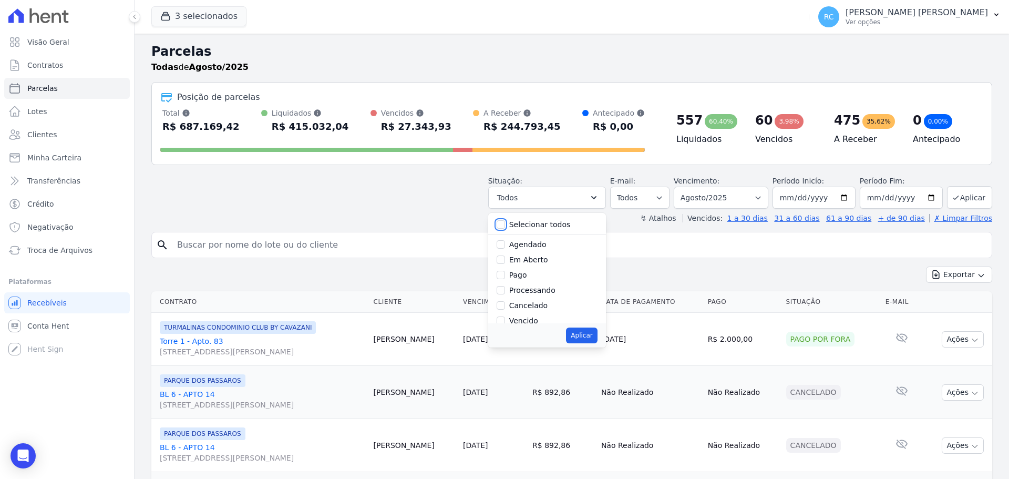
checkbox input "false"
click at [505, 320] on input "Vencido" at bounding box center [501, 320] width 8 height 8
checkbox input "true"
click at [586, 333] on button "Aplicar" at bounding box center [581, 335] width 31 height 16
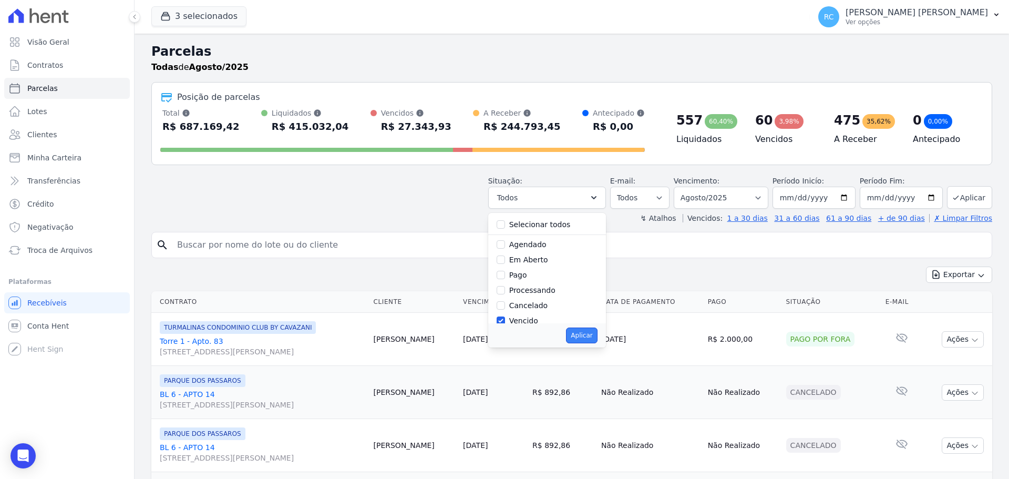
select select "overdue"
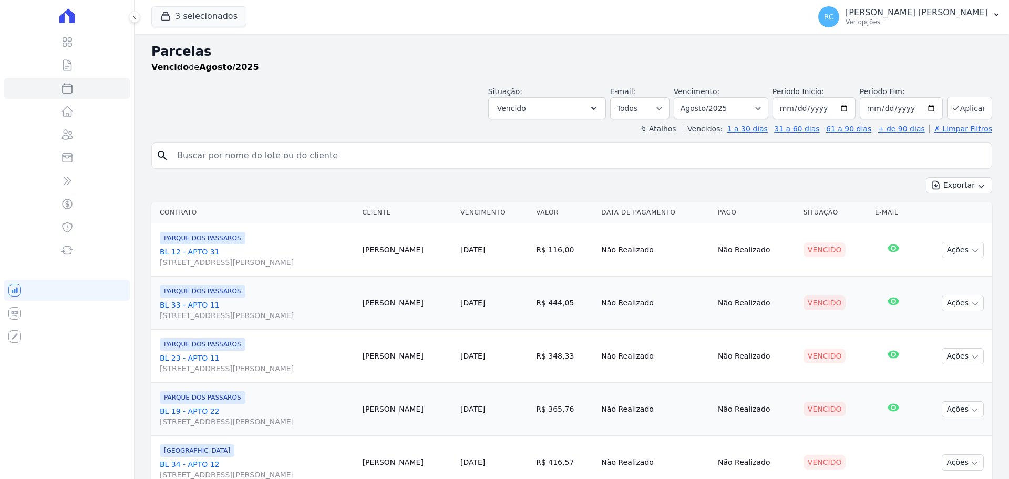
select select
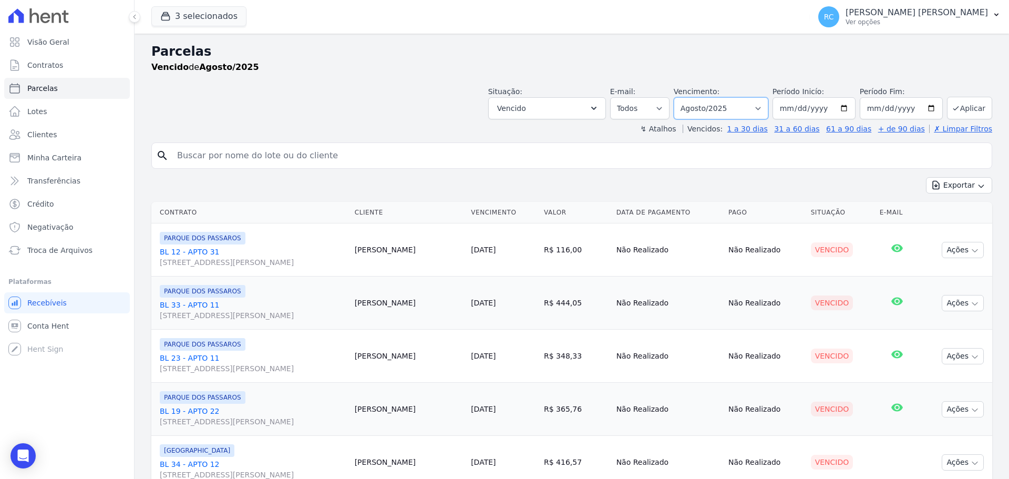
click at [752, 109] on select "[GEOGRAPHIC_DATA] por período ──────── Todos os meses Dezembro/2021 [GEOGRAPHIC…" at bounding box center [721, 108] width 95 height 22
select select "all"
click at [681, 97] on select "[GEOGRAPHIC_DATA] por período ──────── Todos os meses Dezembro/2021 [GEOGRAPHIC…" at bounding box center [721, 108] width 95 height 22
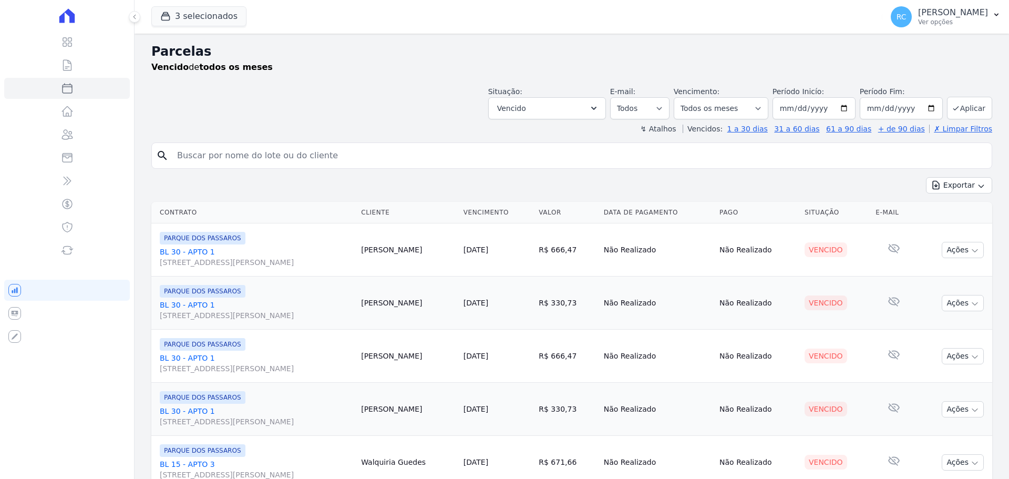
select select
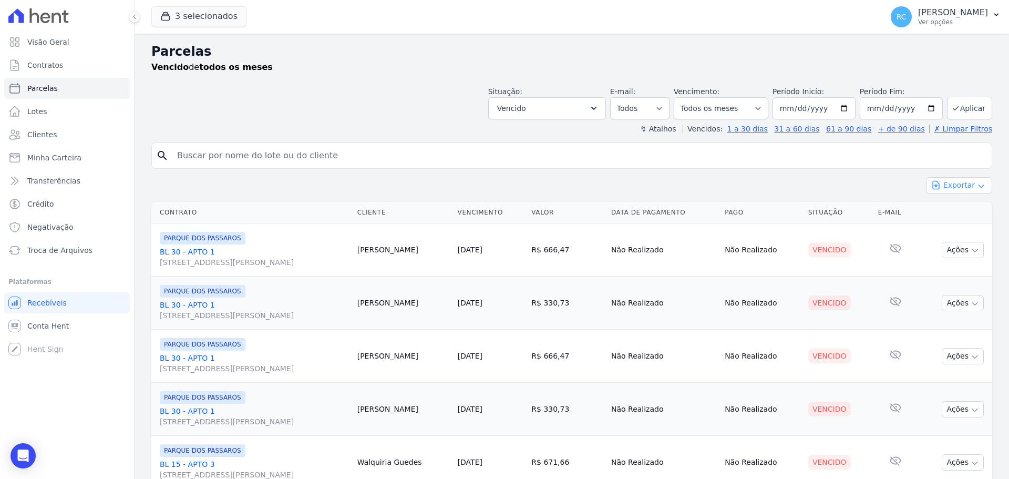
click at [949, 184] on button "Exportar" at bounding box center [959, 185] width 66 height 16
click at [941, 228] on span "Exportar CSV" at bounding box center [958, 228] width 56 height 11
click at [334, 158] on input "search" at bounding box center [579, 155] width 817 height 21
paste input "[PERSON_NAME]"
type input "[PERSON_NAME]"
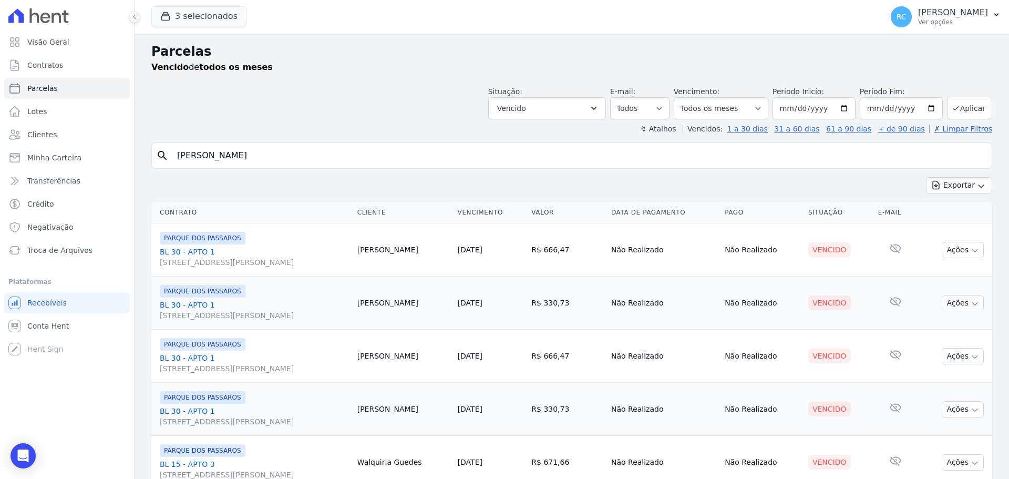
select select
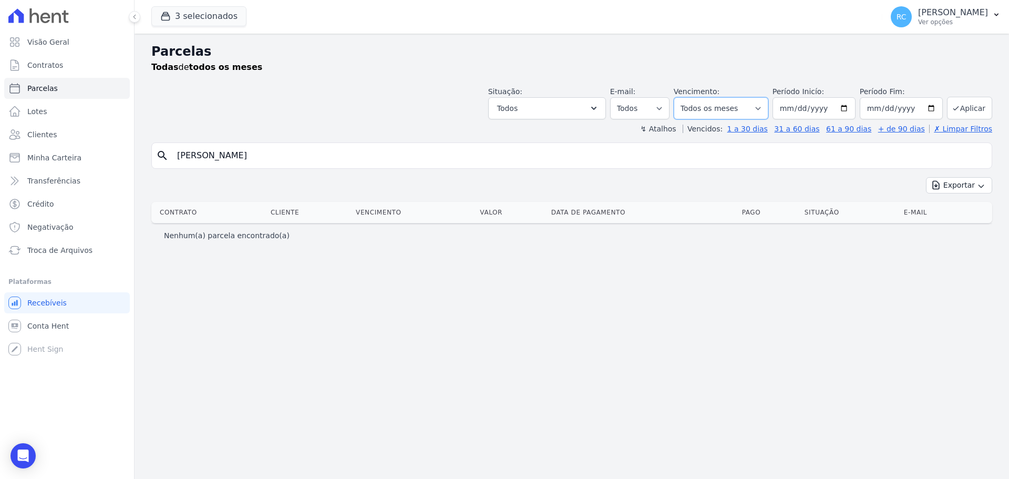
drag, startPoint x: 743, startPoint y: 109, endPoint x: 731, endPoint y: 110, distance: 12.1
click at [743, 109] on select "[GEOGRAPHIC_DATA] por período ──────── Todos os meses Dezembro/2021 [GEOGRAPHIC…" at bounding box center [721, 108] width 95 height 22
click at [560, 117] on button "Todos" at bounding box center [547, 108] width 118 height 22
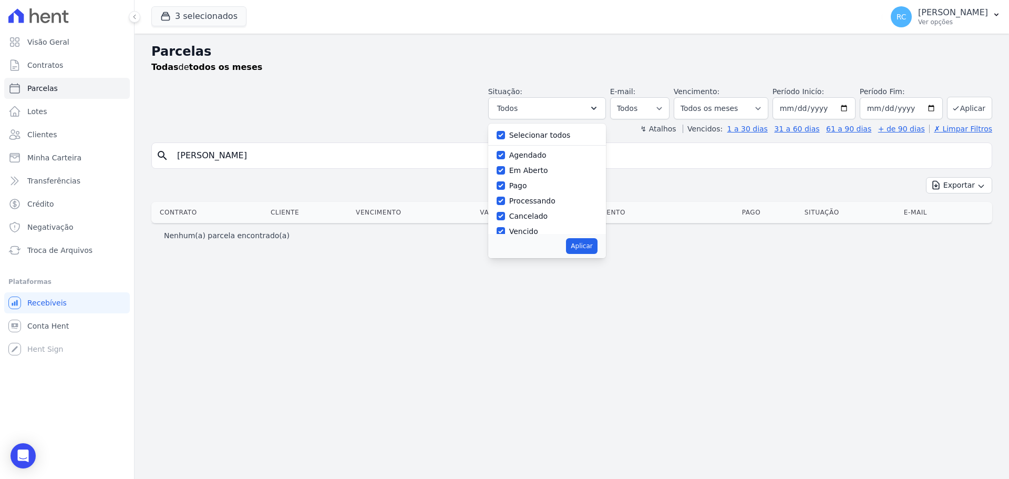
click at [351, 119] on div "Situação: Agendado Em Aberto Pago Processando Cancelado Vencido Transferindo De…" at bounding box center [571, 100] width 841 height 37
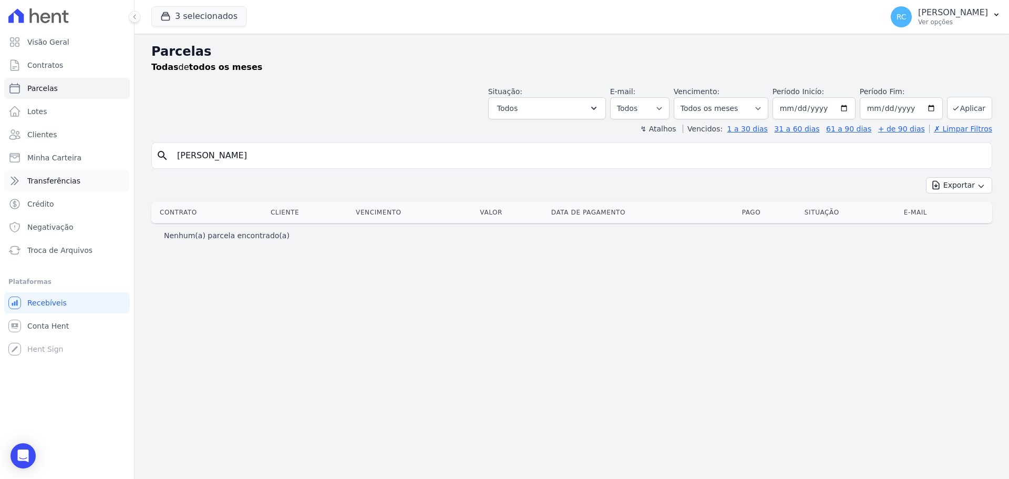
drag, startPoint x: 284, startPoint y: 147, endPoint x: 15, endPoint y: 178, distance: 271.5
click at [1, 188] on div "Visão Geral Contratos [GEOGRAPHIC_DATA] Lotes Clientes Minha Carteira Transferê…" at bounding box center [504, 239] width 1009 height 479
paste input "[PERSON_NAME]"
type input "[PERSON_NAME]"
select select
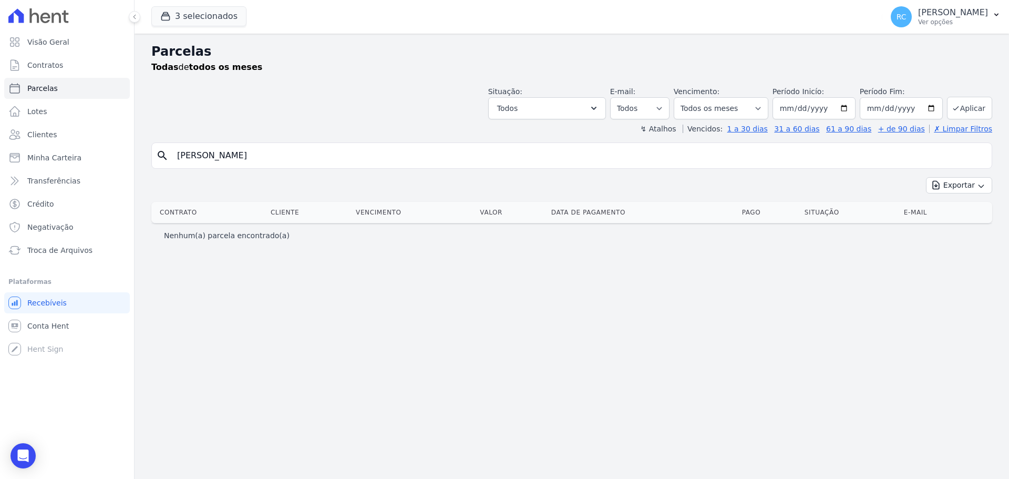
drag, startPoint x: 160, startPoint y: 167, endPoint x: 292, endPoint y: 67, distance: 165.5
click at [66, 177] on div "Visão Geral Contratos [GEOGRAPHIC_DATA] Lotes Clientes Minha Carteira Transferê…" at bounding box center [504, 239] width 1009 height 479
paste input "[PERSON_NAME] DA SILV"
type input "[PERSON_NAME]"
select select
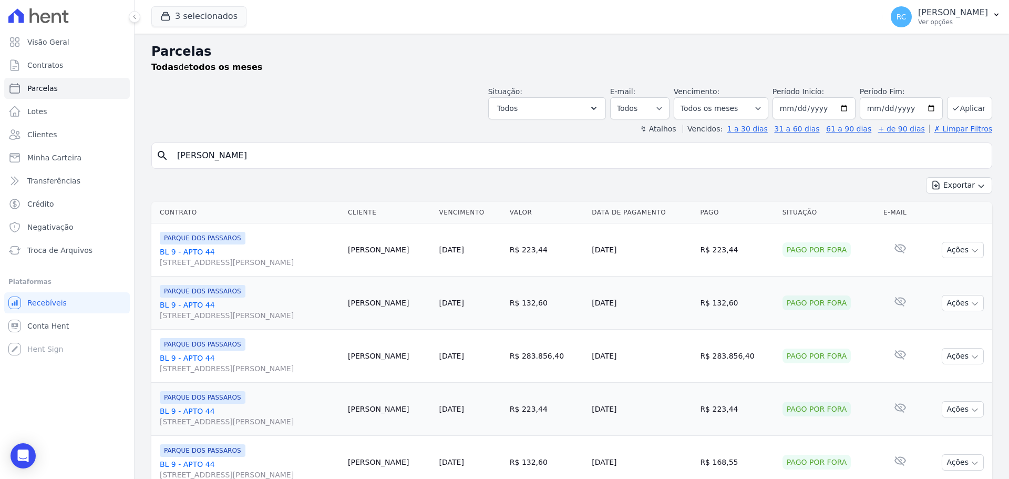
drag, startPoint x: 73, startPoint y: 193, endPoint x: 225, endPoint y: 157, distance: 157.1
click at [5, 244] on div "Visão Geral Contratos [GEOGRAPHIC_DATA] Lotes Clientes Minha Carteira Transferê…" at bounding box center [504, 239] width 1009 height 479
paste input "[PERSON_NAME]"
type input "[PERSON_NAME]"
select select
